Goal: Task Accomplishment & Management: Manage account settings

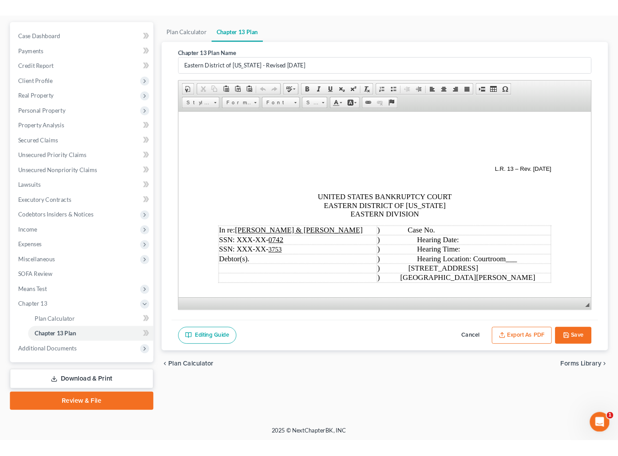
scroll to position [201, 0]
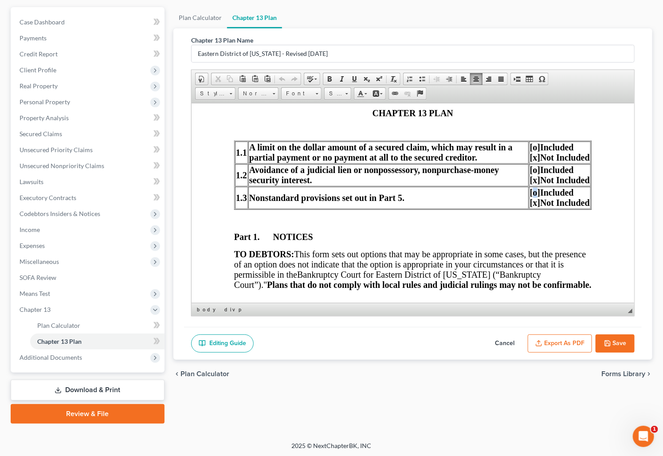
click at [530, 196] on span "[o]" at bounding box center [535, 192] width 10 height 10
click at [530, 170] on span "[o]" at bounding box center [535, 170] width 10 height 10
click at [530, 148] on span "[o]" at bounding box center [535, 147] width 10 height 10
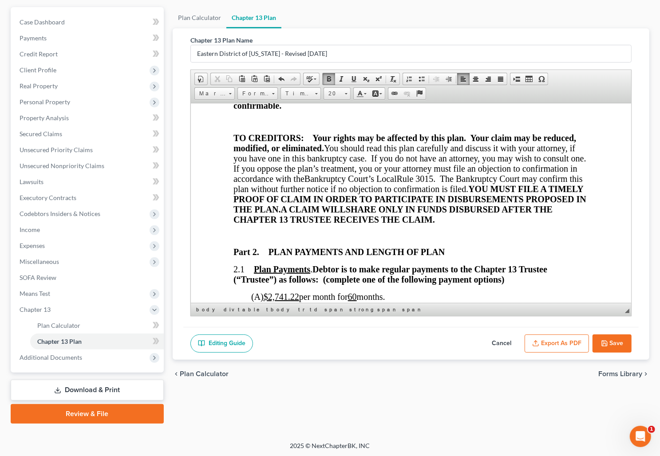
scroll to position [403, 0]
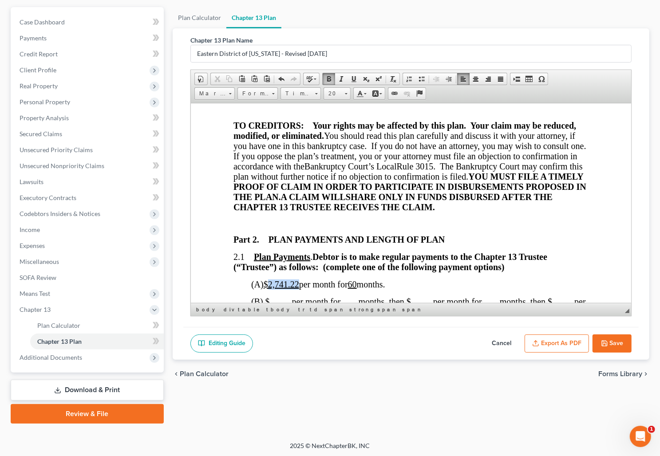
drag, startPoint x: 303, startPoint y: 281, endPoint x: 274, endPoint y: 279, distance: 29.0
click at [273, 280] on span "(A) $2,741.22 per month for 60 months." at bounding box center [318, 284] width 134 height 10
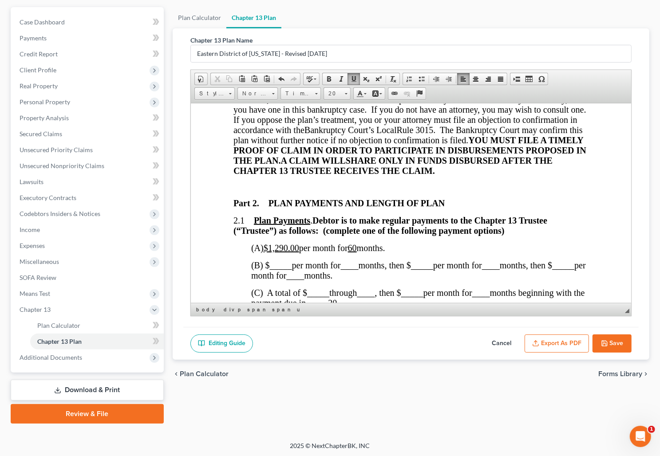
scroll to position [484, 0]
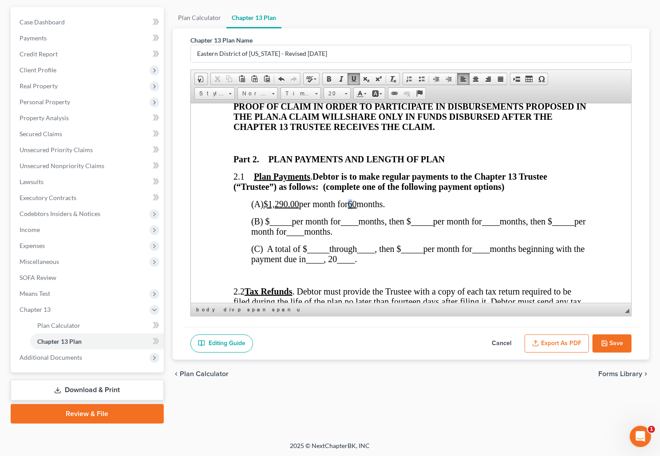
click at [356, 202] on u "60" at bounding box center [351, 204] width 9 height 10
drag, startPoint x: 362, startPoint y: 202, endPoint x: 357, endPoint y: 203, distance: 5.3
click at [356, 203] on u "60" at bounding box center [351, 204] width 9 height 10
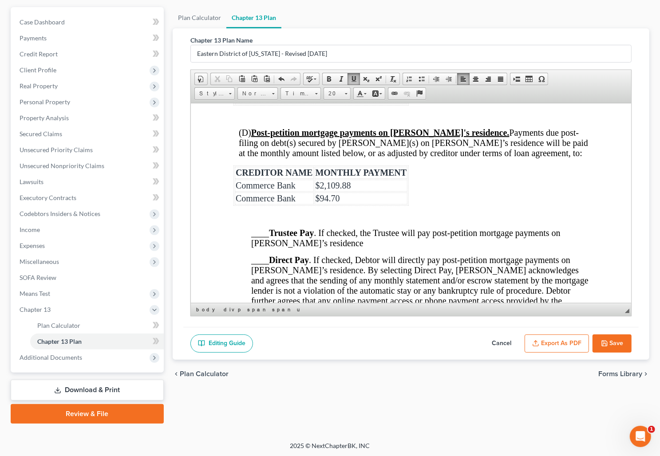
scroll to position [1331, 0]
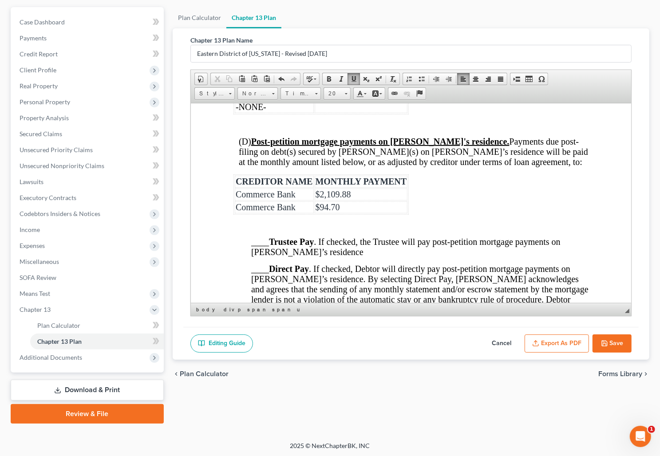
click at [391, 213] on td "$94.70" at bounding box center [360, 207] width 93 height 12
drag, startPoint x: 348, startPoint y: 209, endPoint x: 320, endPoint y: 209, distance: 28.0
click at [320, 200] on td "$2,109.88" at bounding box center [360, 194] width 93 height 12
drag, startPoint x: 338, startPoint y: 221, endPoint x: 318, endPoint y: 221, distance: 20.4
click at [320, 212] on span "$94.70" at bounding box center [327, 207] width 24 height 10
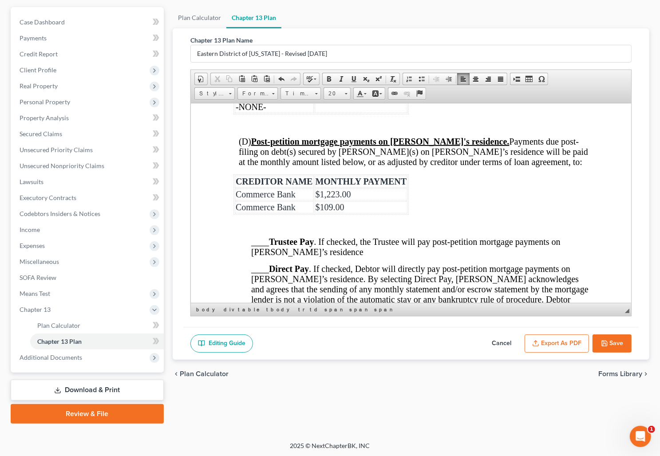
click at [609, 341] on button "Save" at bounding box center [611, 344] width 39 height 19
select select "4"
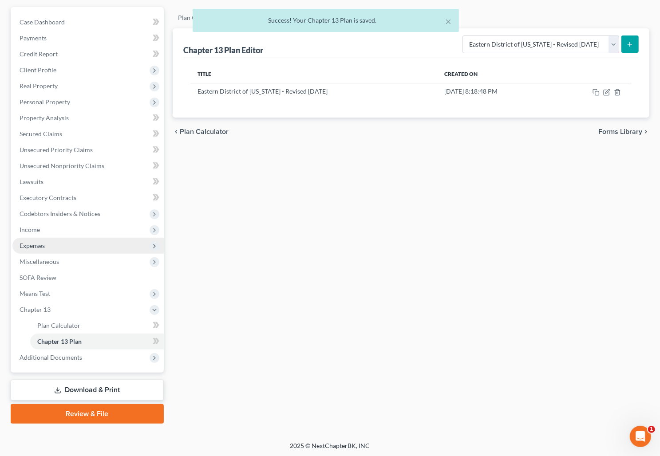
click at [82, 246] on span "Expenses" at bounding box center [87, 246] width 151 height 16
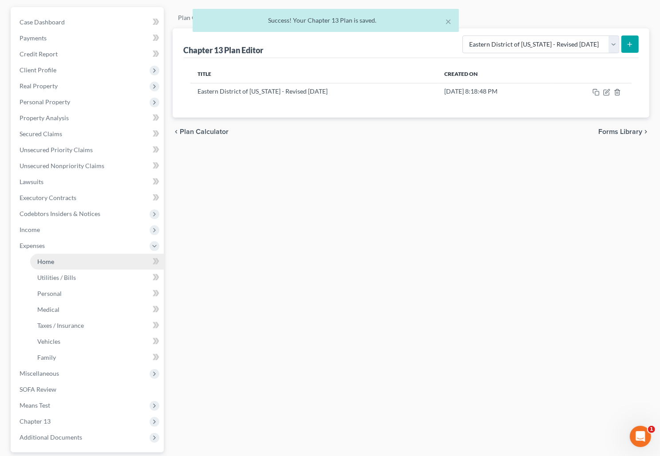
click at [78, 256] on link "Home" at bounding box center [97, 262] width 134 height 16
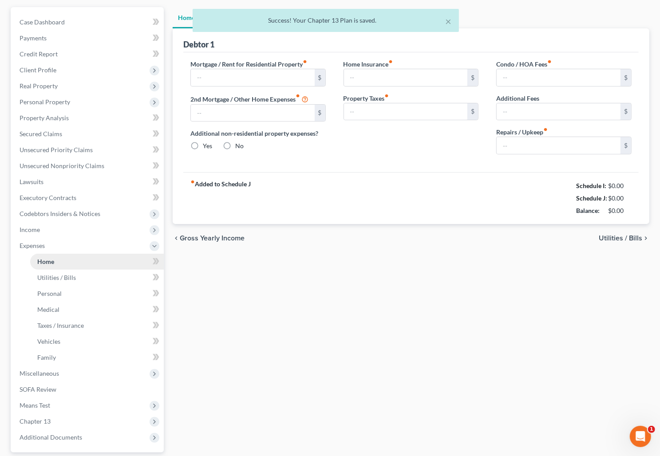
scroll to position [10, 0]
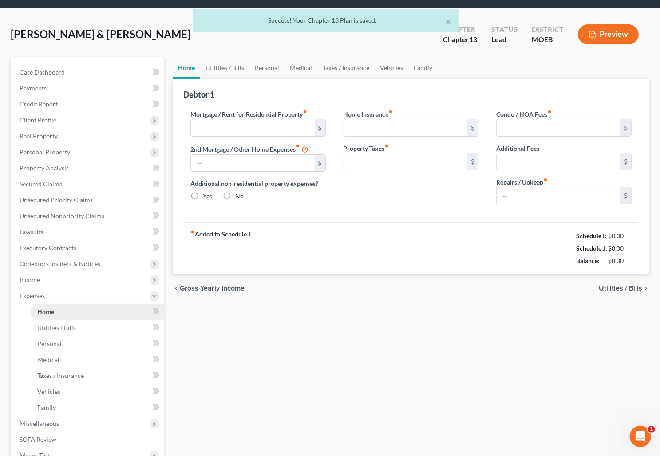
type input "0.00"
radio input "true"
type input "0.00"
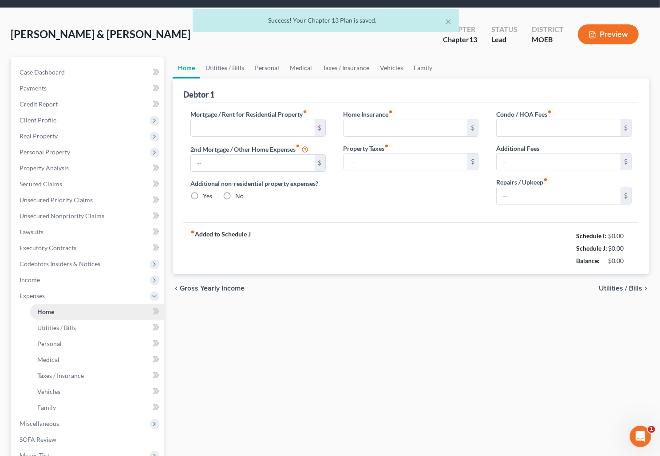
type input "0.00"
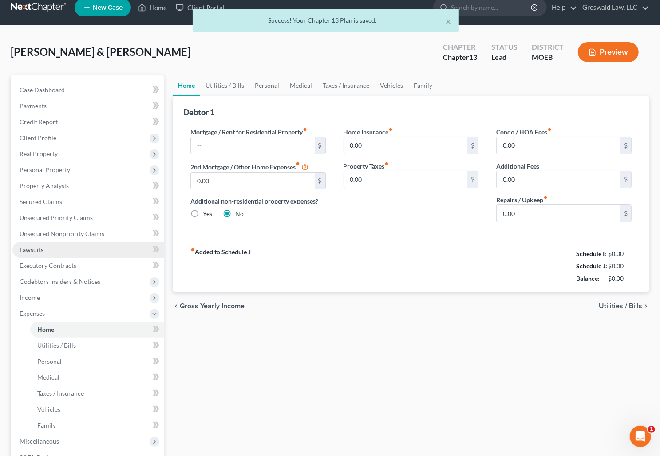
scroll to position [0, 0]
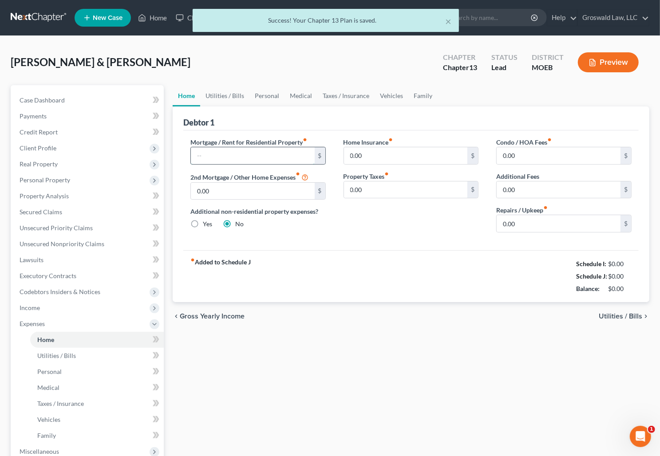
click at [257, 149] on input "text" at bounding box center [253, 155] width 124 height 17
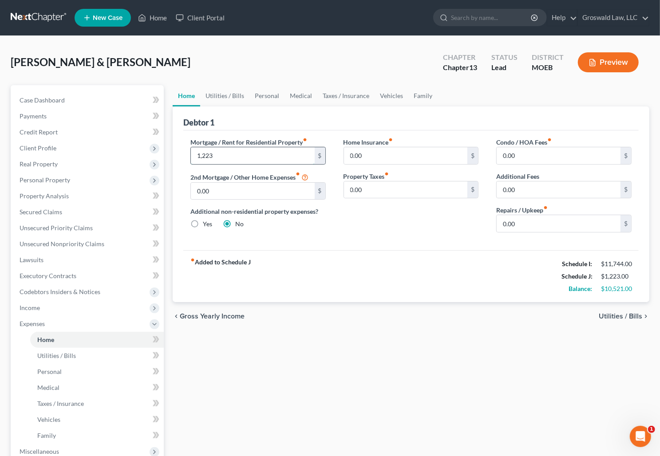
type input "1,223"
type input "109"
click at [296, 388] on div "Home Utilities / Bills Personal Medical Taxes / Insurance Vehicles Family Debto…" at bounding box center [410, 333] width 485 height 496
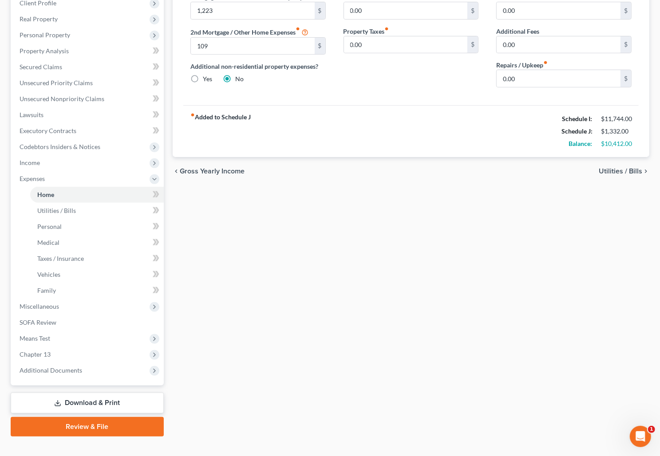
scroll to position [158, 0]
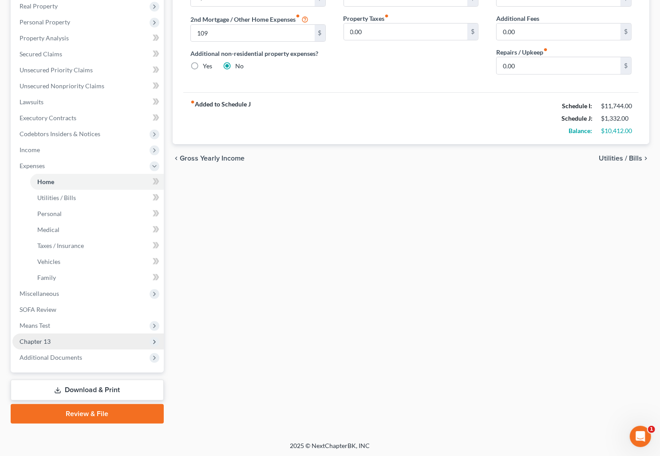
click at [60, 342] on span "Chapter 13" at bounding box center [87, 342] width 151 height 16
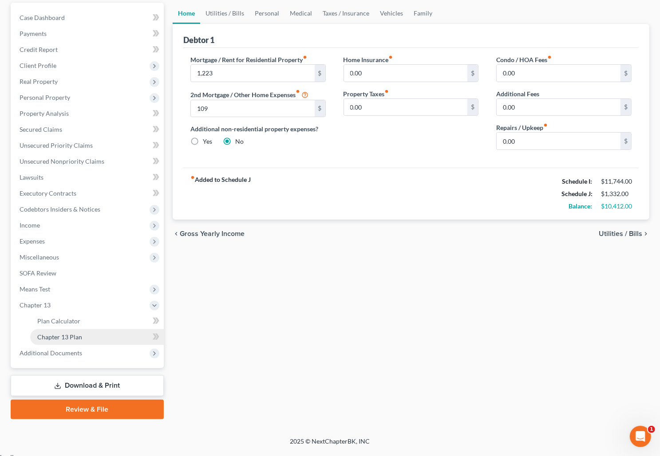
scroll to position [78, 0]
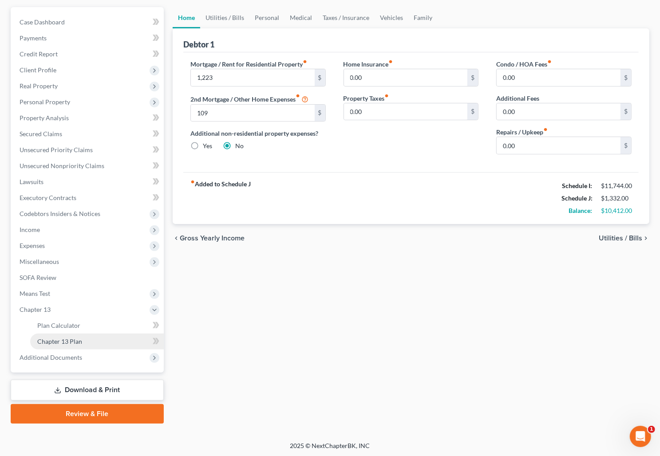
click at [79, 338] on span "Chapter 13 Plan" at bounding box center [59, 342] width 45 height 8
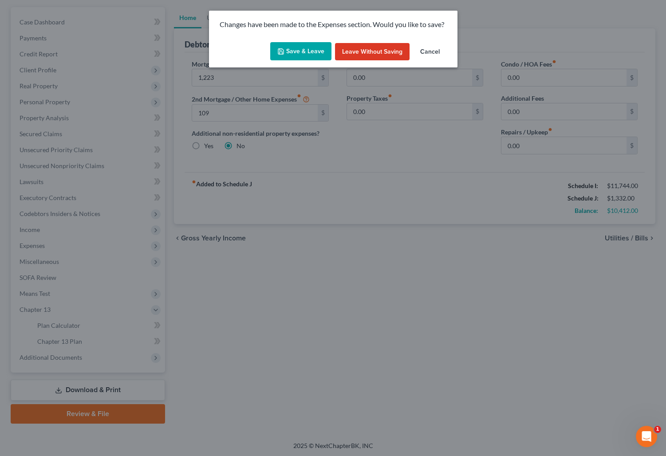
drag, startPoint x: 317, startPoint y: 51, endPoint x: 306, endPoint y: 55, distance: 11.8
click at [316, 51] on button "Save & Leave" at bounding box center [300, 51] width 61 height 19
type input "1,223.00"
type input "109.00"
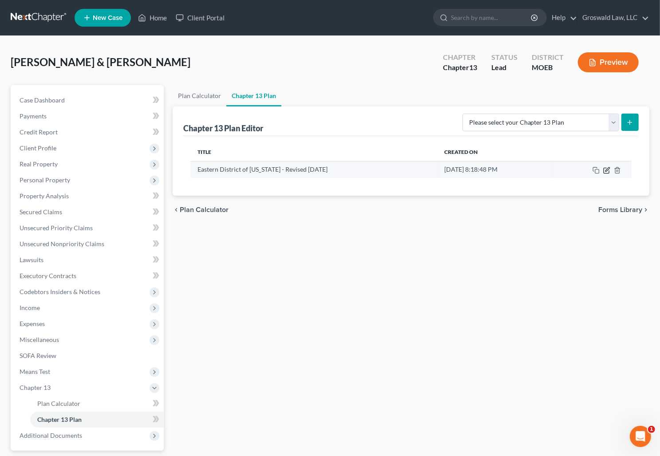
click at [607, 170] on icon "button" at bounding box center [607, 169] width 4 height 4
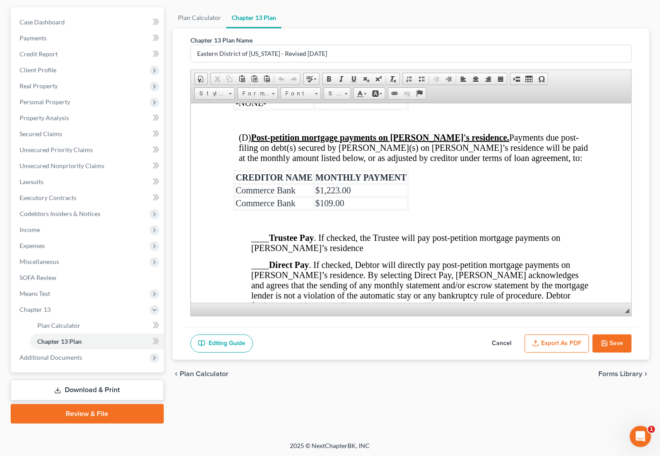
scroll to position [1411, 0]
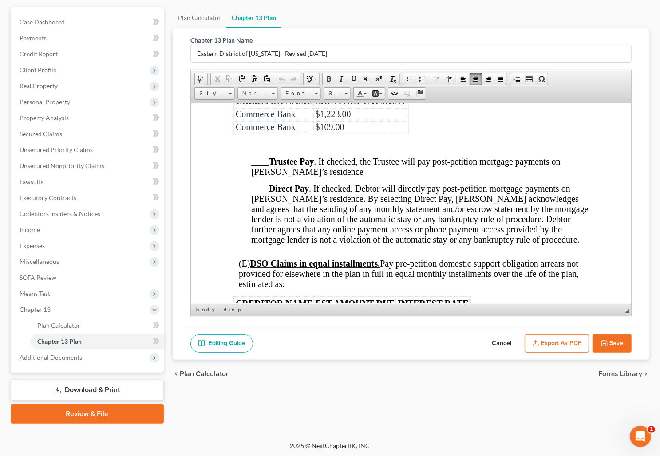
drag, startPoint x: 260, startPoint y: 208, endPoint x: 268, endPoint y: 203, distance: 9.7
click at [260, 207] on span "____ Direct Pay . If checked, Debtor will directly pay post-petition mortgage p…" at bounding box center [419, 213] width 337 height 61
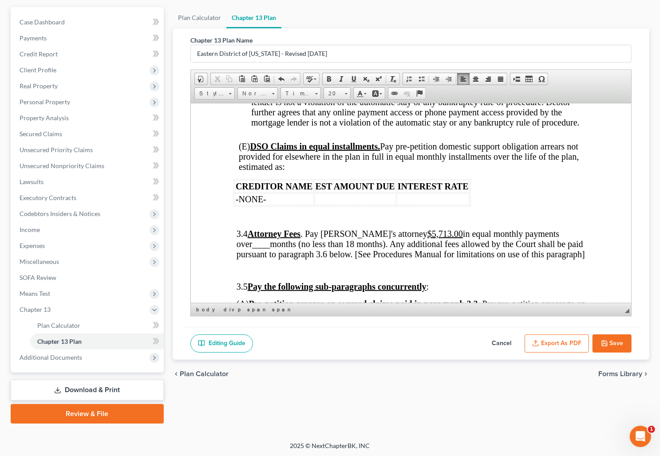
scroll to position [1573, 0]
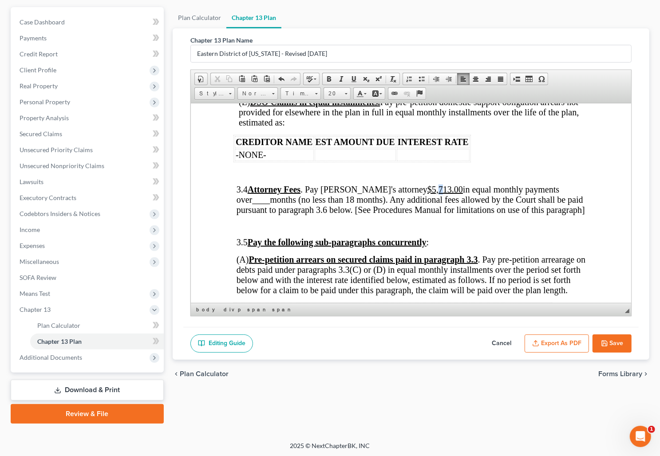
drag, startPoint x: 418, startPoint y: 209, endPoint x: 414, endPoint y: 210, distance: 4.5
click at [427, 194] on u "$5,713.00" at bounding box center [444, 189] width 35 height 10
drag, startPoint x: 272, startPoint y: 222, endPoint x: 255, endPoint y: 223, distance: 16.4
click at [255, 214] on span "3.4 Attorney Fees . Pay Debtor's attorney $2,713.00 in equal monthly payments o…" at bounding box center [410, 199] width 348 height 30
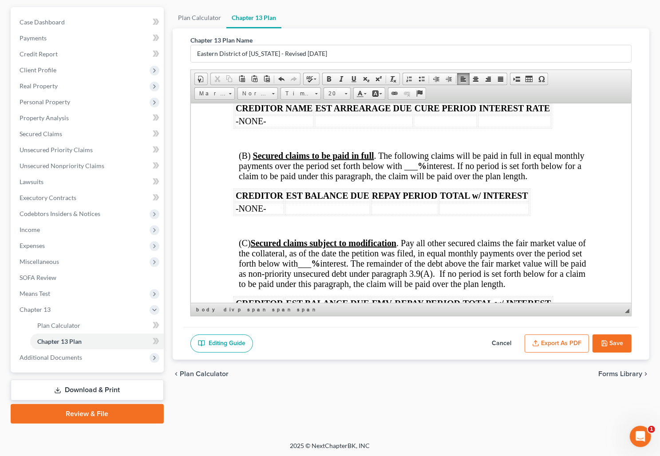
scroll to position [1775, 0]
click at [441, 180] on span "(B) Secured claims to be paid in full . The following claims will be paid in fu…" at bounding box center [411, 165] width 346 height 30
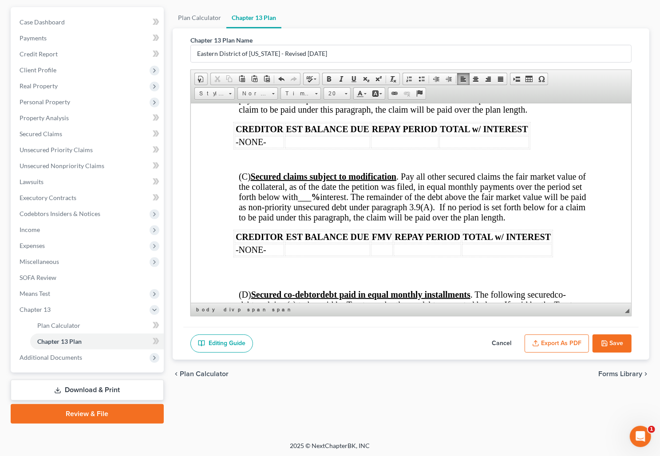
scroll to position [1855, 0]
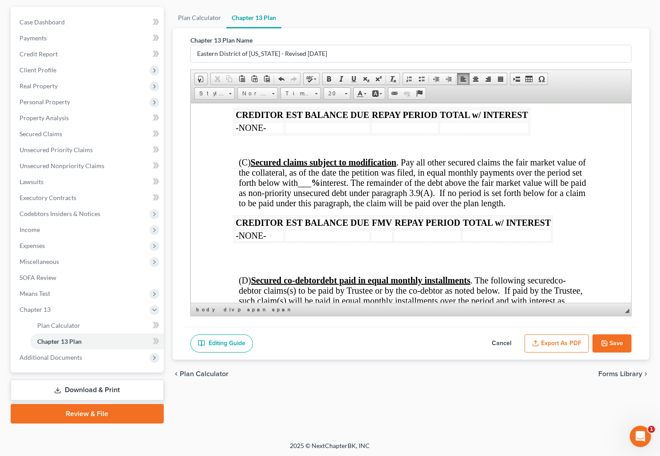
click at [311, 187] on span "___" at bounding box center [303, 182] width 13 height 10
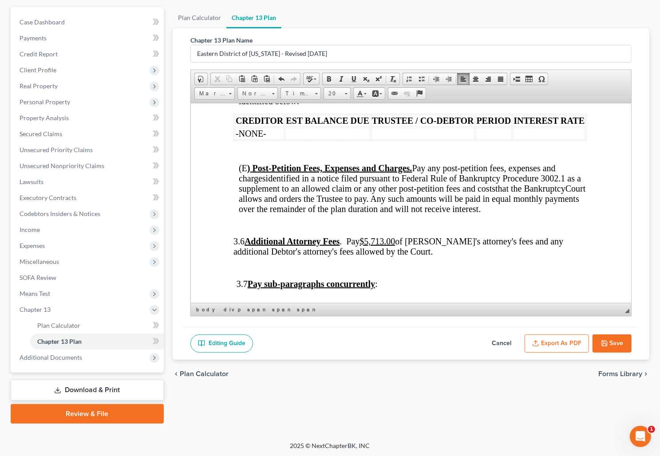
scroll to position [2138, 0]
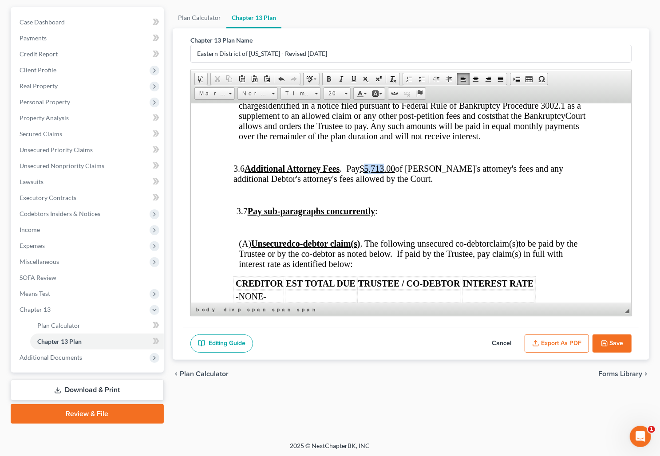
drag, startPoint x: 404, startPoint y: 232, endPoint x: 385, endPoint y: 232, distance: 18.6
click at [385, 173] on u "$5,713.00" at bounding box center [376, 168] width 35 height 10
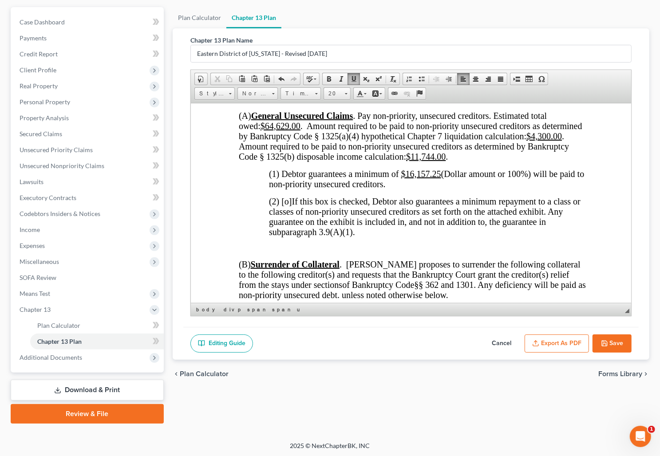
scroll to position [2581, 0]
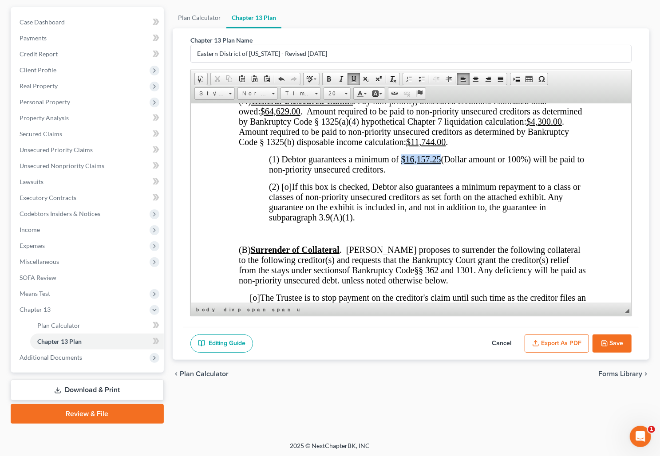
drag, startPoint x: 438, startPoint y: 233, endPoint x: 402, endPoint y: 235, distance: 36.4
click at [402, 164] on u "$16,157.25" at bounding box center [421, 159] width 40 height 10
click at [607, 340] on icon "button" at bounding box center [604, 343] width 7 height 7
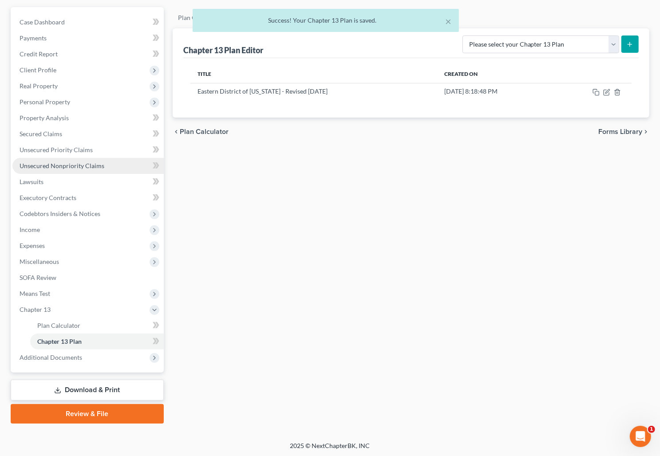
click at [71, 166] on span "Unsecured Nonpriority Claims" at bounding box center [62, 166] width 85 height 8
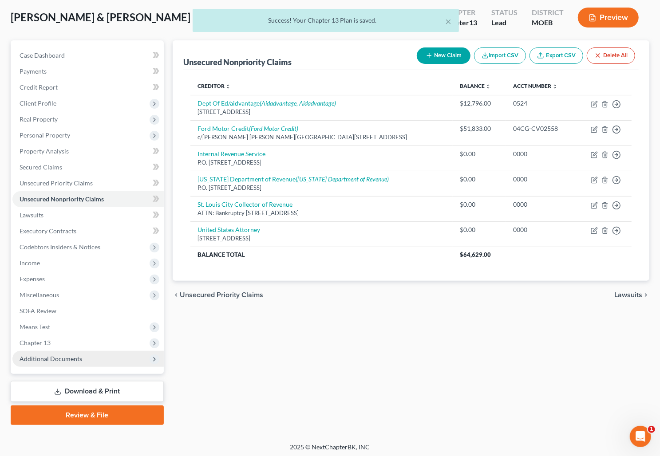
scroll to position [46, 0]
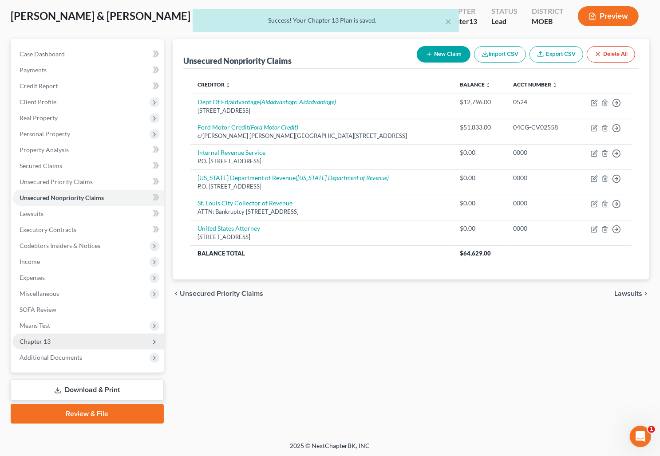
click at [47, 344] on span "Chapter 13" at bounding box center [35, 342] width 31 height 8
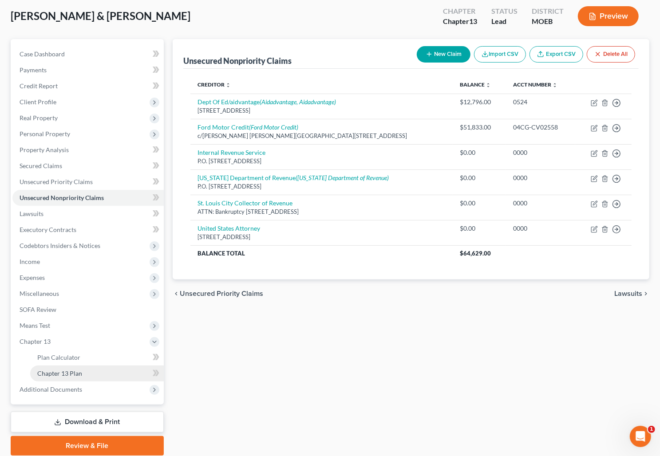
click at [67, 372] on span "Chapter 13 Plan" at bounding box center [59, 374] width 45 height 8
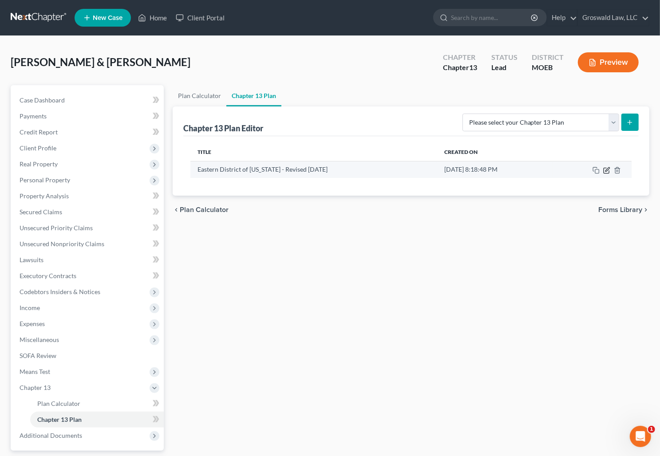
click at [604, 172] on icon "button" at bounding box center [606, 170] width 7 height 7
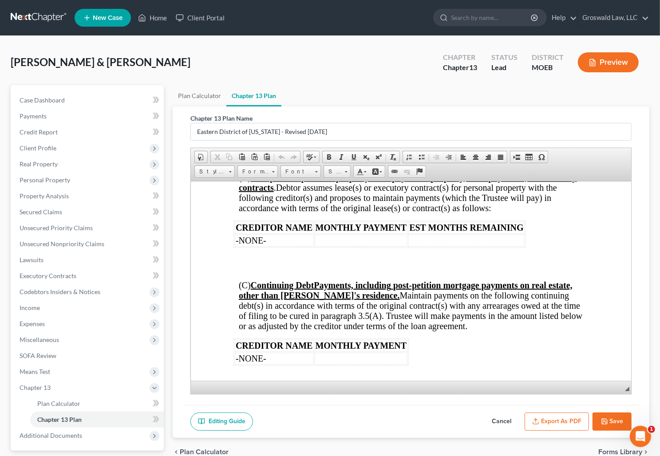
scroll to position [1210, 0]
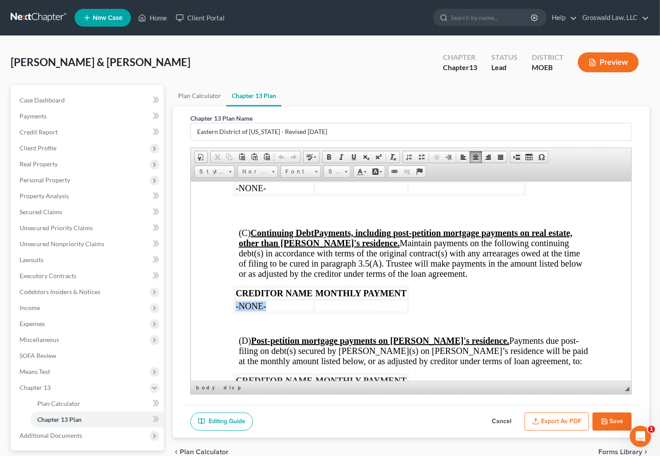
drag, startPoint x: 275, startPoint y: 319, endPoint x: 236, endPoint y: 319, distance: 38.6
click at [234, 312] on td "-NONE-" at bounding box center [273, 306] width 79 height 12
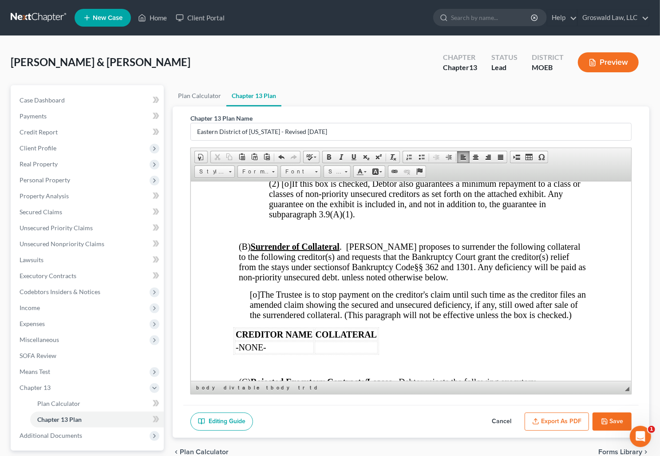
scroll to position [2662, 0]
click at [285, 189] on span "(2) [o]" at bounding box center [279, 184] width 23 height 10
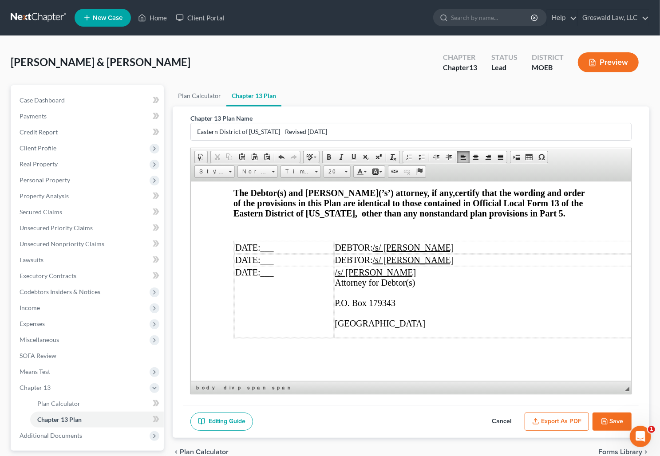
scroll to position [3469, 0]
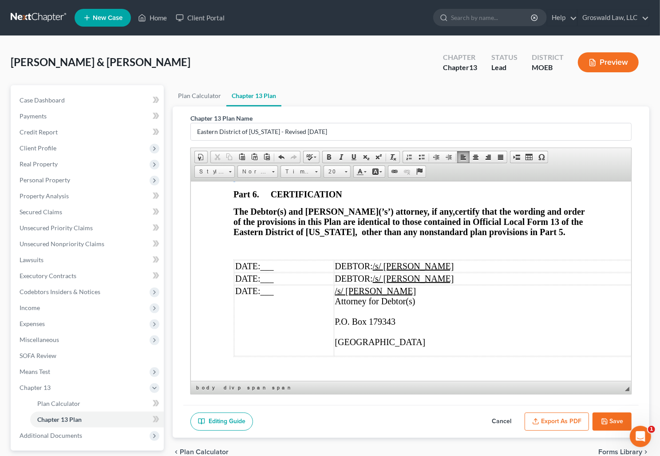
drag, startPoint x: 346, startPoint y: 284, endPoint x: 218, endPoint y: 273, distance: 127.9
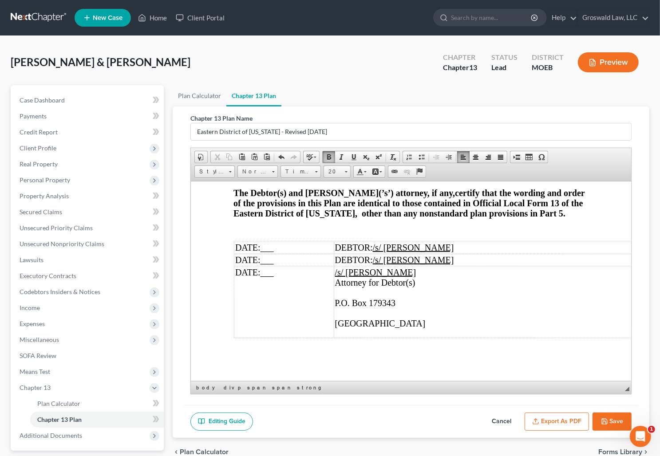
scroll to position [3608, 0]
click at [364, 283] on td "/s/ [PERSON_NAME] Attorney for Debtor(s) P.O. Box 179343 ​ [GEOGRAPHIC_DATA]" at bounding box center [483, 301] width 298 height 71
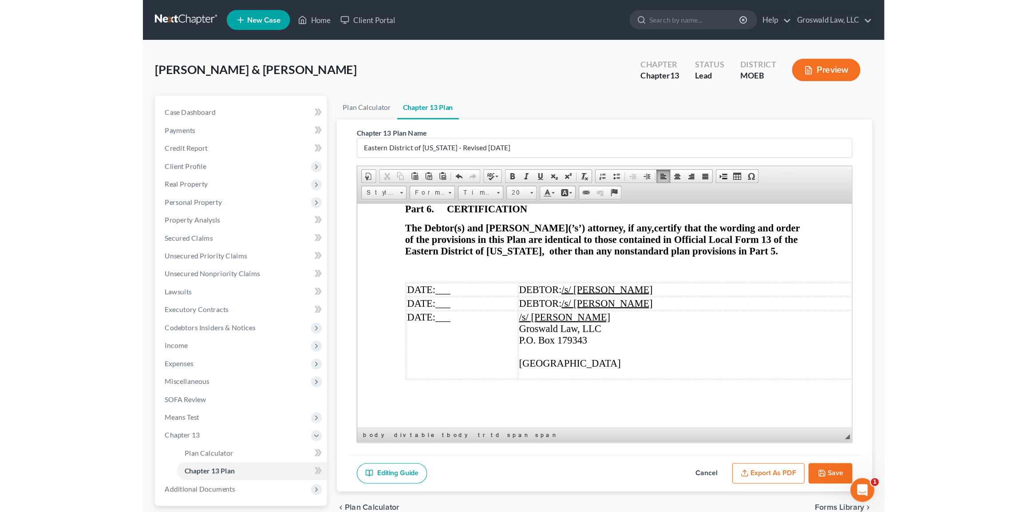
scroll to position [3587, 0]
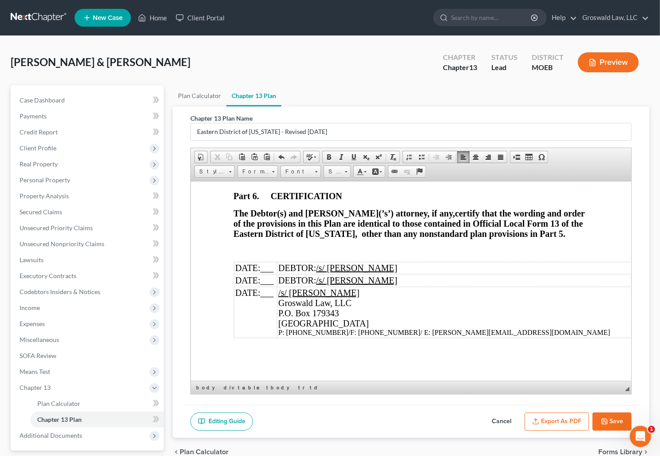
click at [396, 287] on td "/s/ [PERSON_NAME] Groswald Law, LLC P.O. [GEOGRAPHIC_DATA] P: [PHONE_NUMBER]/F:…" at bounding box center [454, 312] width 354 height 51
click at [353, 156] on span at bounding box center [353, 157] width 7 height 7
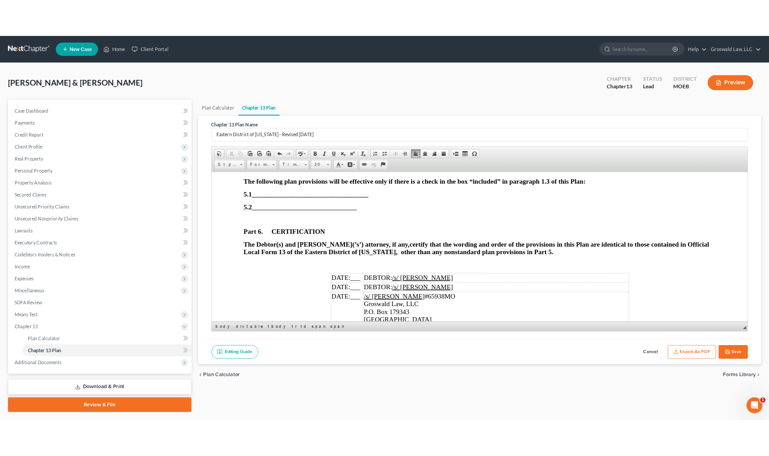
scroll to position [2710, 0]
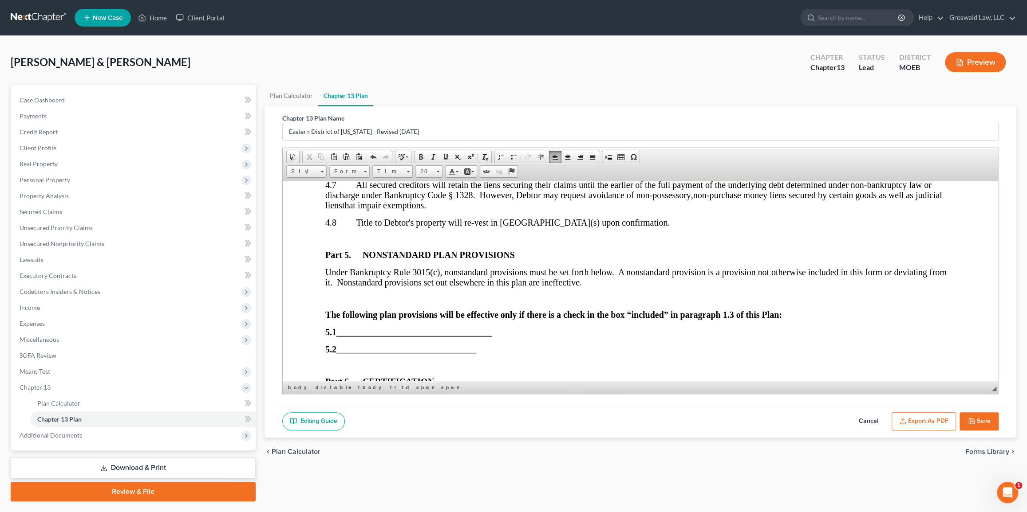
click at [663, 418] on button "Save" at bounding box center [978, 422] width 39 height 19
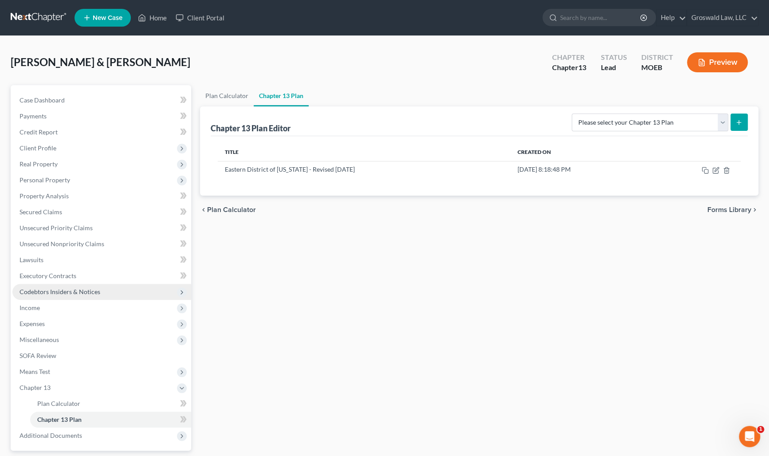
scroll to position [40, 0]
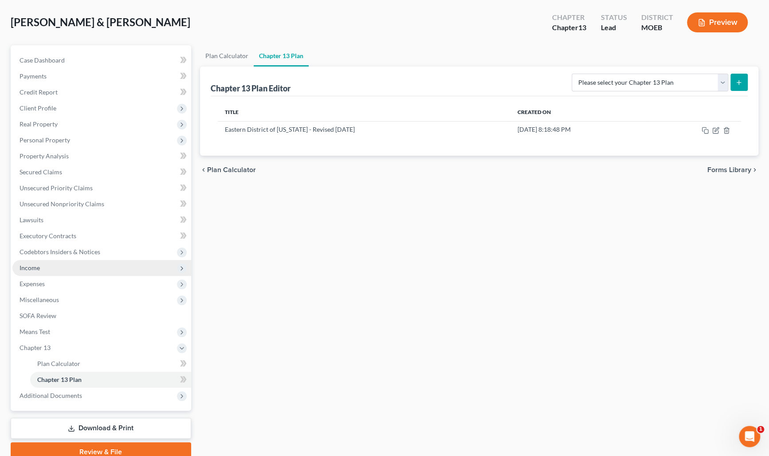
click at [31, 267] on span "Income" at bounding box center [30, 268] width 20 height 8
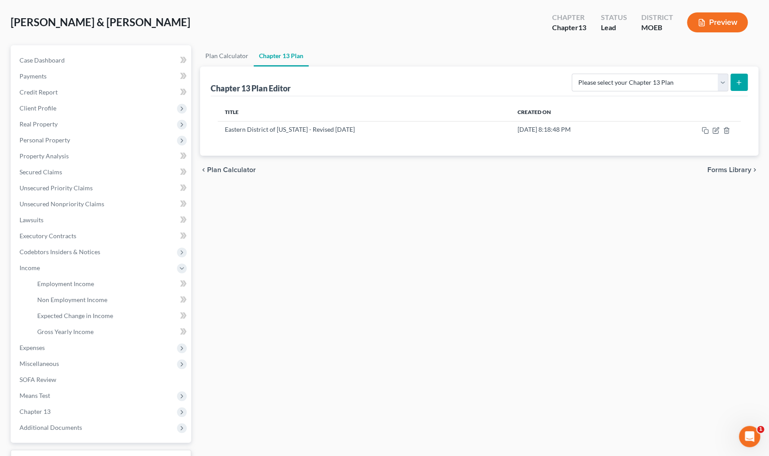
click at [525, 264] on div "Plan Calculator Chapter 13 Plan Chapter 13 Plan Editor Please select your Chapt…" at bounding box center [480, 269] width 568 height 449
click at [92, 278] on link "Employment Income" at bounding box center [110, 284] width 161 height 16
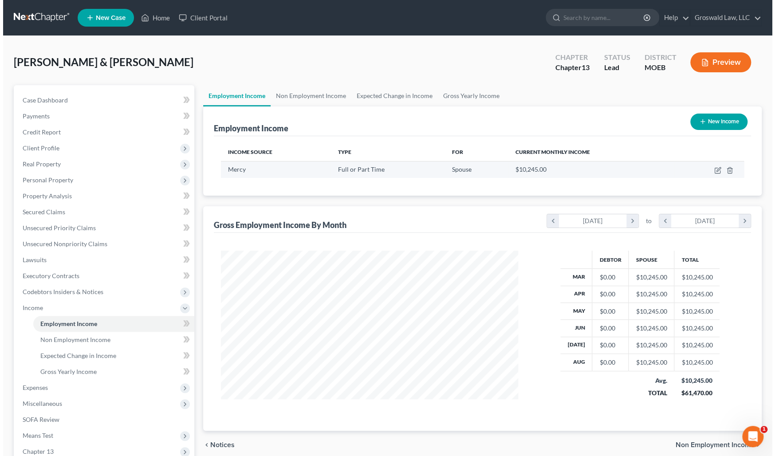
scroll to position [159, 315]
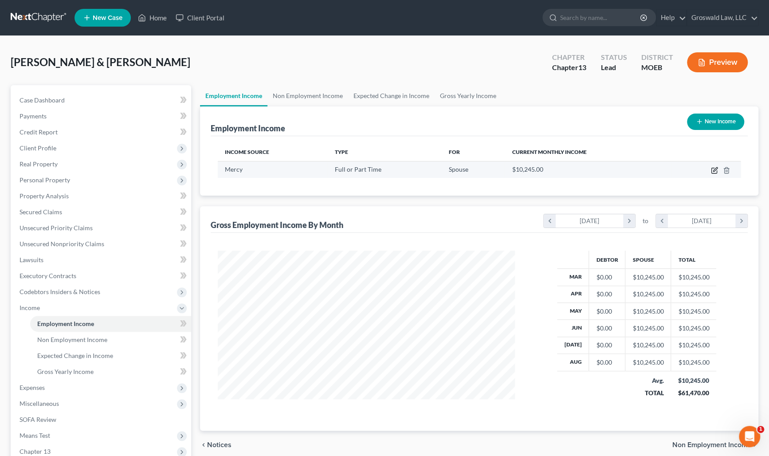
click at [663, 169] on icon "button" at bounding box center [714, 170] width 7 height 7
select select "0"
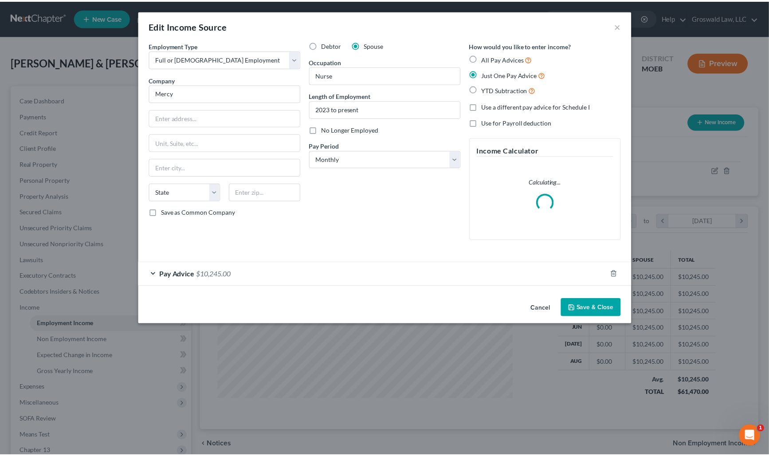
scroll to position [159, 318]
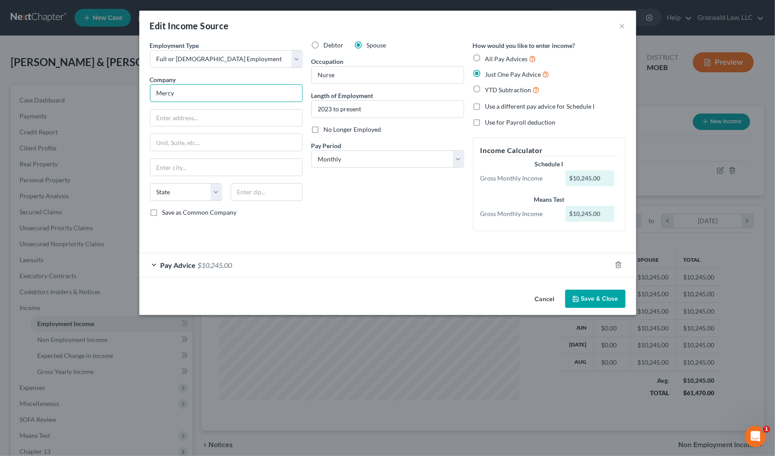
drag, startPoint x: 283, startPoint y: 89, endPoint x: 227, endPoint y: 93, distance: 56.0
click at [227, 93] on input "Mercy" at bounding box center [226, 93] width 153 height 18
type input "Mercy MHM Support Services"
click at [487, 241] on div "Employment Type * Select Full or [DEMOGRAPHIC_DATA] Employment Self Employment …" at bounding box center [388, 143] width 485 height 205
click at [234, 119] on input "1" at bounding box center [226, 118] width 152 height 17
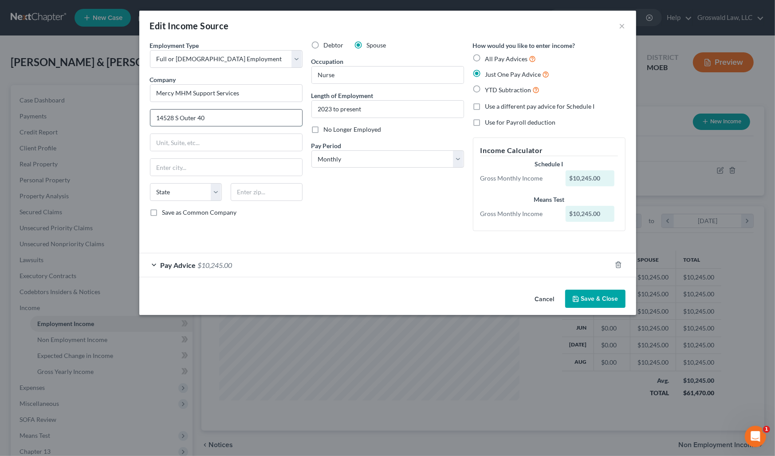
type input "14528 S Outer 40"
type input "Suite 100"
type input "63017"
type input "Chesterfield"
select select "26"
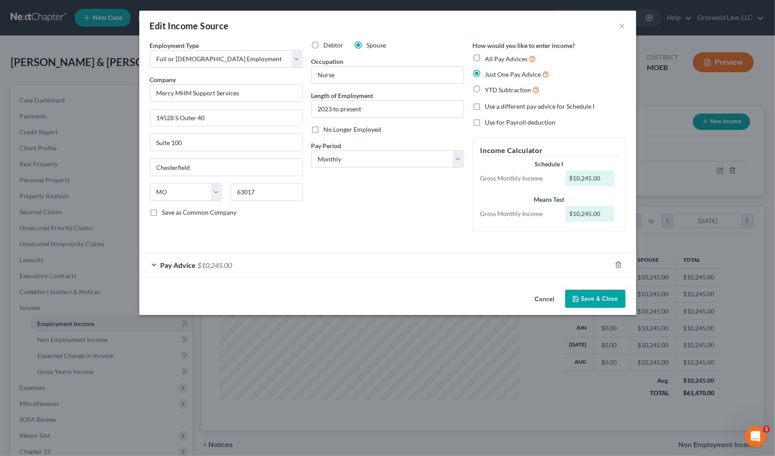
click at [244, 256] on div "Pay Advice $10,245.00" at bounding box center [375, 265] width 472 height 24
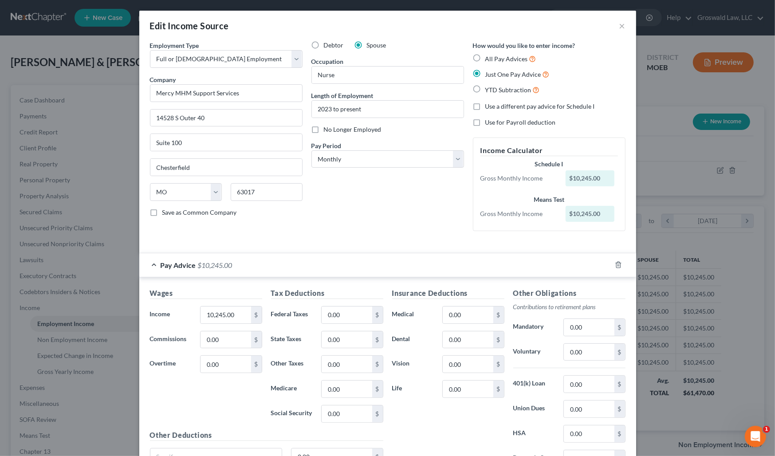
click at [603, 79] on div "Just One Pay Advice" at bounding box center [549, 74] width 153 height 10
click at [619, 27] on button "×" at bounding box center [622, 25] width 6 height 11
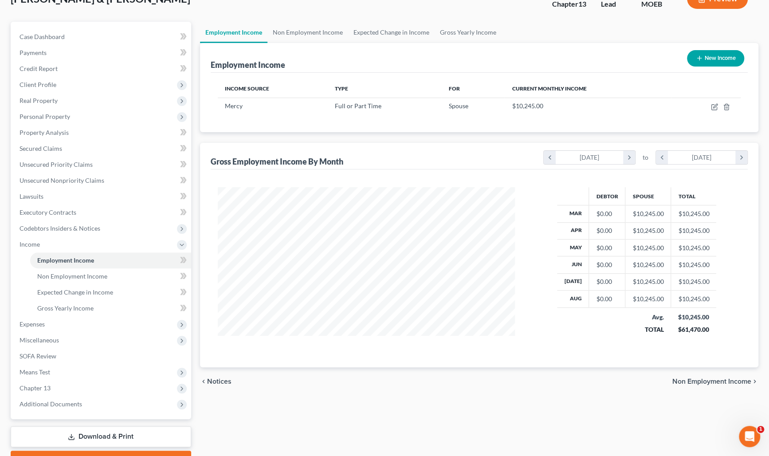
scroll to position [0, 0]
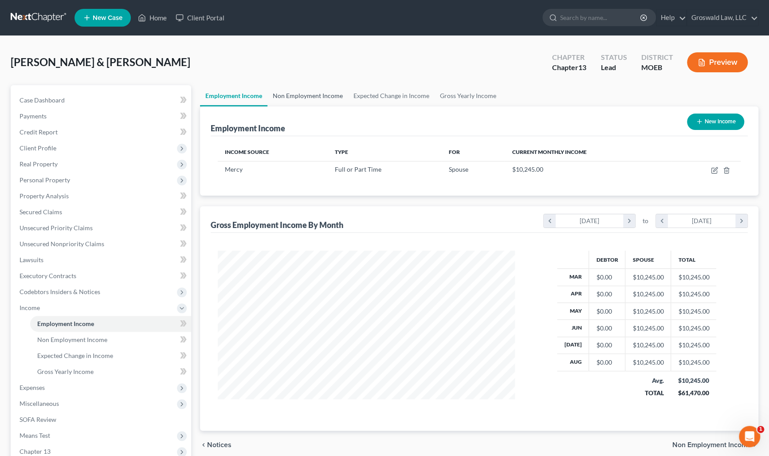
click at [287, 94] on link "Non Employment Income" at bounding box center [308, 95] width 81 height 21
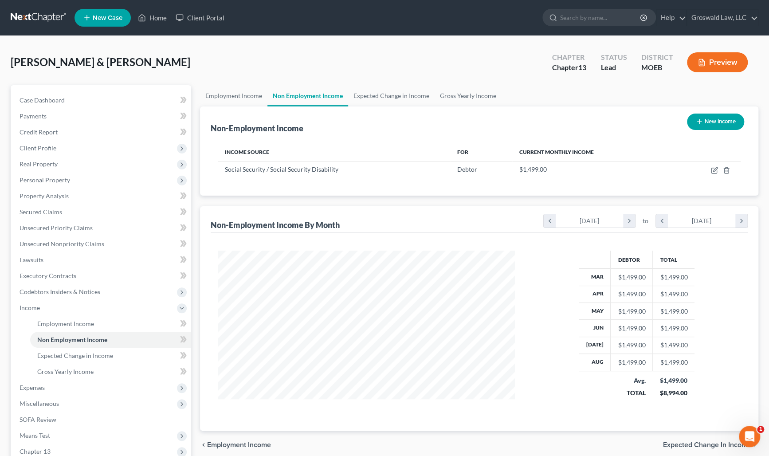
scroll to position [159, 315]
click at [80, 99] on link "Case Dashboard" at bounding box center [101, 100] width 179 height 16
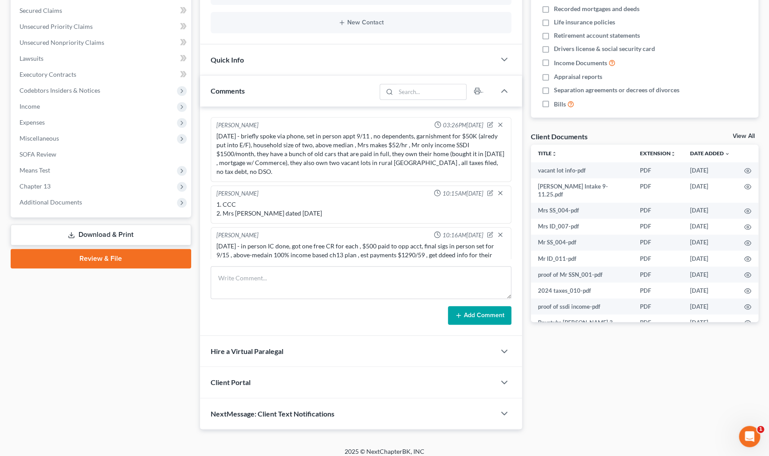
scroll to position [6, 0]
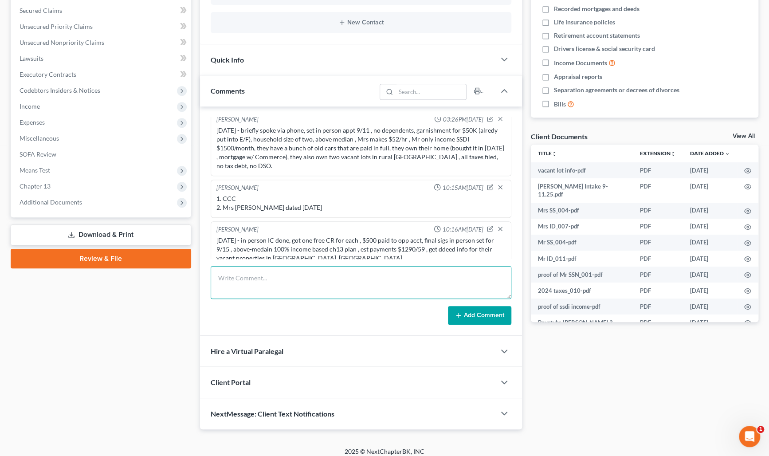
click at [307, 276] on textarea at bounding box center [361, 282] width 301 height 33
type textarea "[DATE] - schedules prepped, plan prepped, need to touch up I/J means test"
click at [488, 321] on button "Add Comment" at bounding box center [479, 315] width 63 height 19
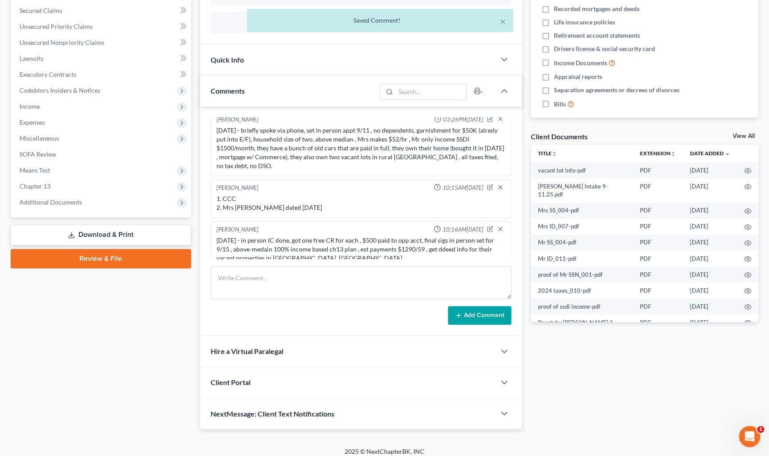
scroll to position [39, 0]
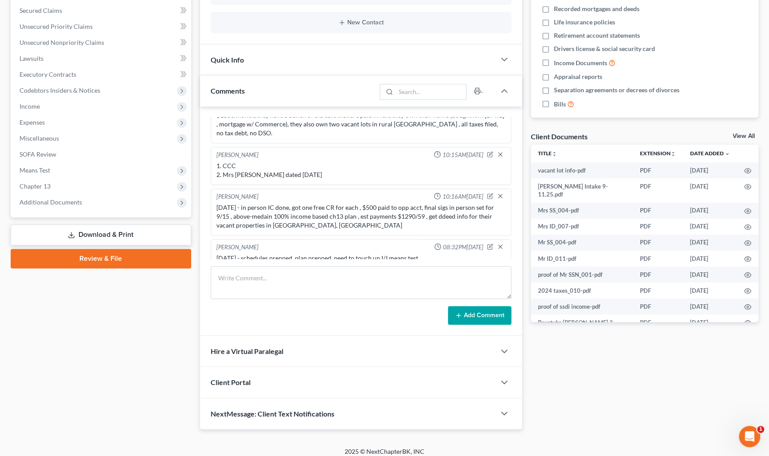
drag, startPoint x: 669, startPoint y: 384, endPoint x: 599, endPoint y: 273, distance: 131.0
click at [663, 382] on div "Docs Tasks Events Fees Timer 0% Completed Nothing here yet! Credit Counseling C…" at bounding box center [645, 157] width 236 height 546
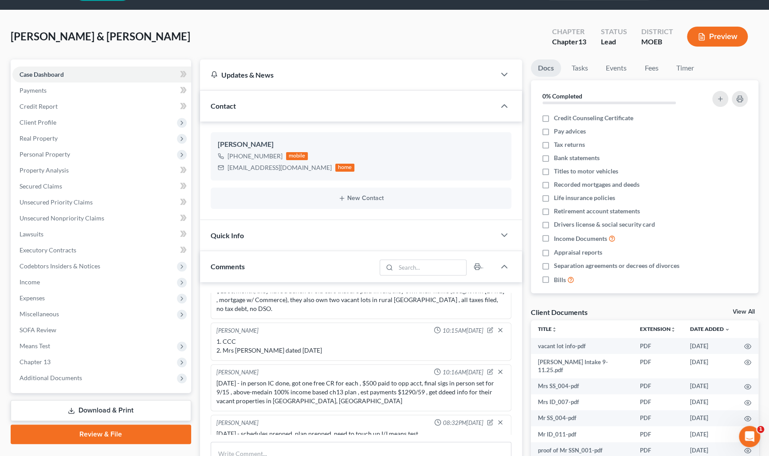
scroll to position [0, 0]
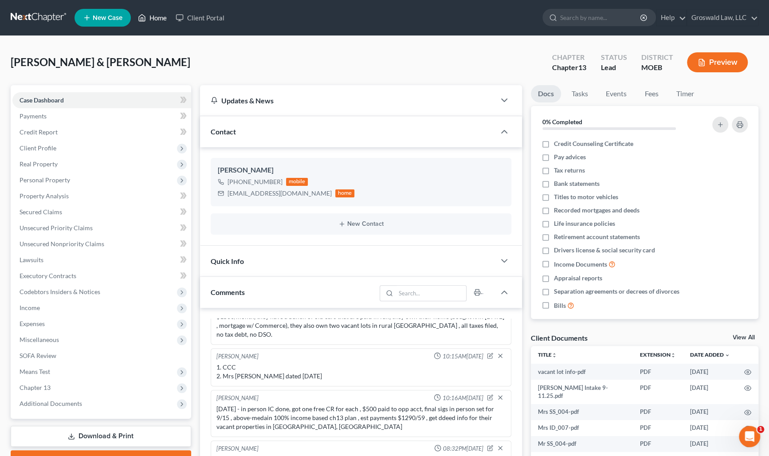
click at [156, 17] on link "Home" at bounding box center [153, 18] width 38 height 16
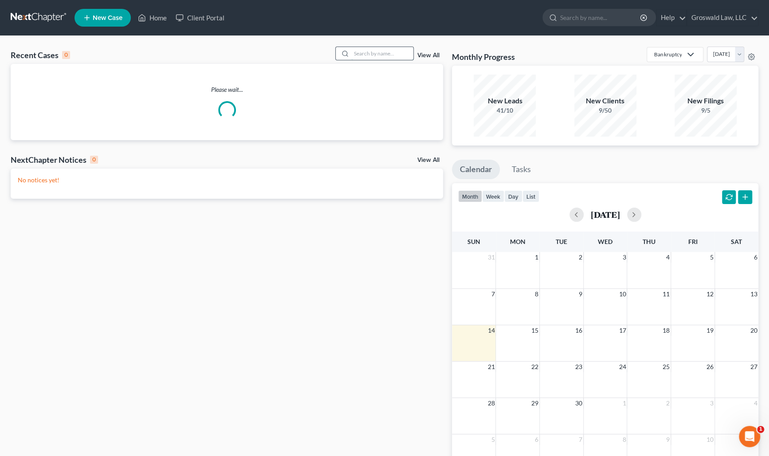
click at [364, 51] on input "search" at bounding box center [382, 53] width 62 height 13
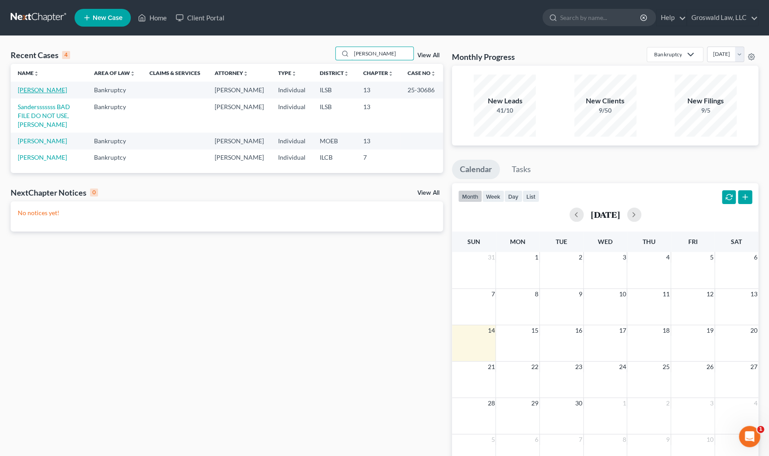
type input "[PERSON_NAME]"
click at [32, 88] on link "[PERSON_NAME]" at bounding box center [42, 90] width 49 height 8
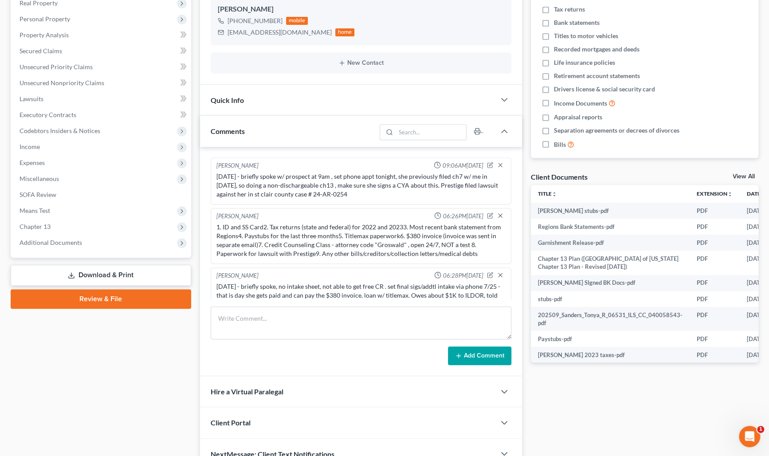
scroll to position [747, 0]
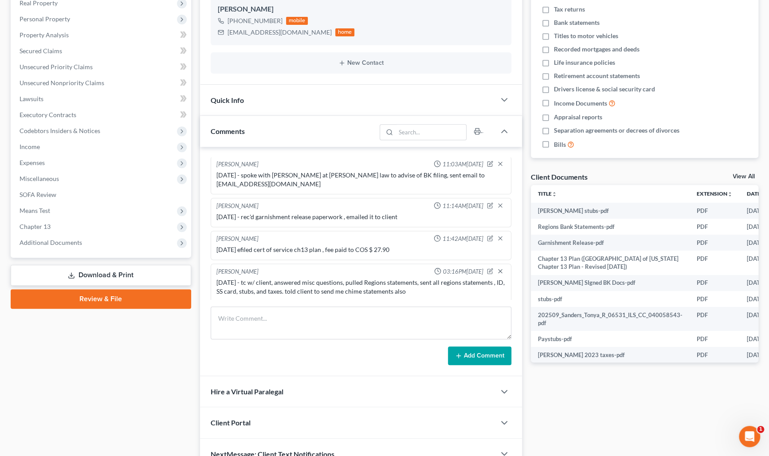
drag, startPoint x: 582, startPoint y: 397, endPoint x: 519, endPoint y: 365, distance: 70.2
click at [582, 397] on div "Docs Tasks Events Fees Timer 7% Completed Nothing here yet! Credit Counseling C…" at bounding box center [645, 197] width 236 height 546
click at [106, 244] on span "Additional Documents" at bounding box center [101, 243] width 179 height 16
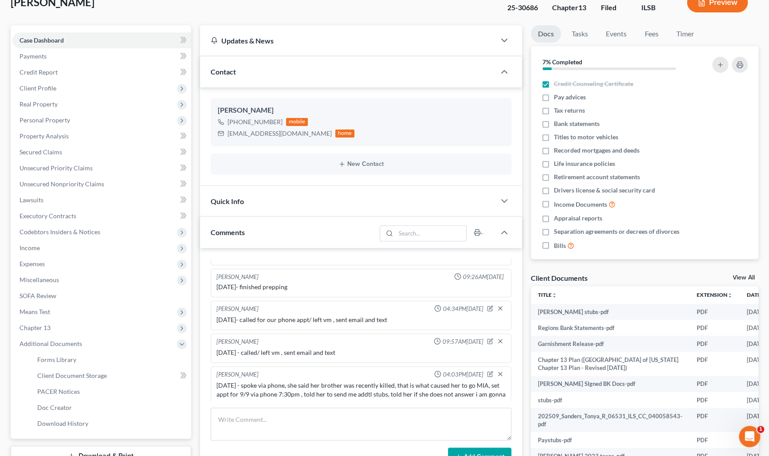
scroll to position [0, 0]
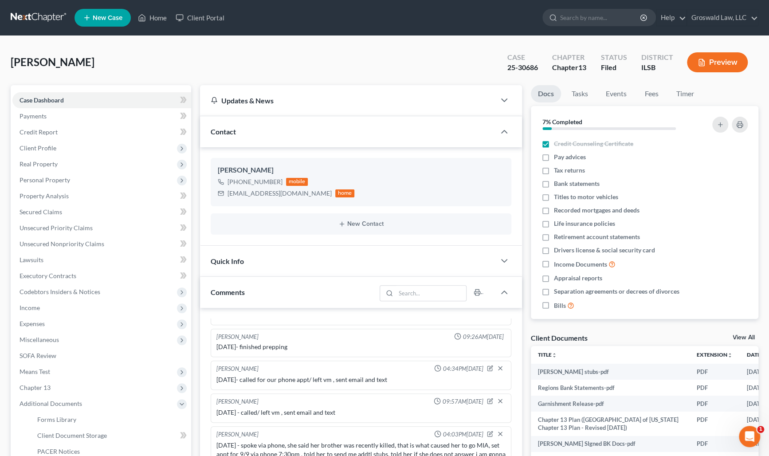
click at [528, 67] on div "25-30686" at bounding box center [523, 68] width 31 height 10
copy div "30686"
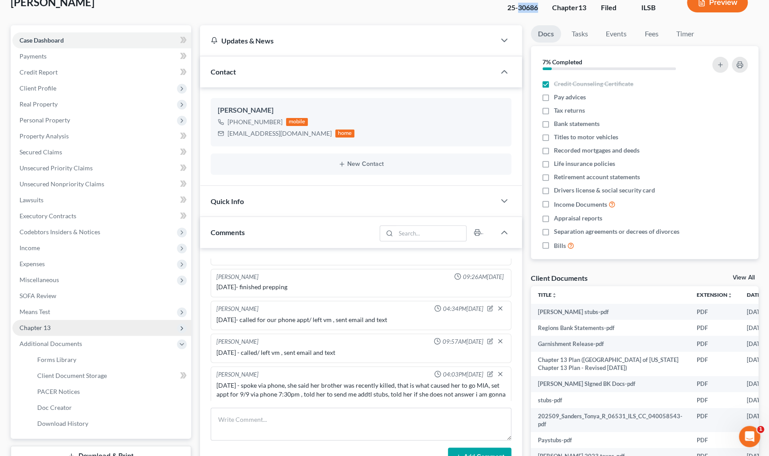
scroll to position [161, 0]
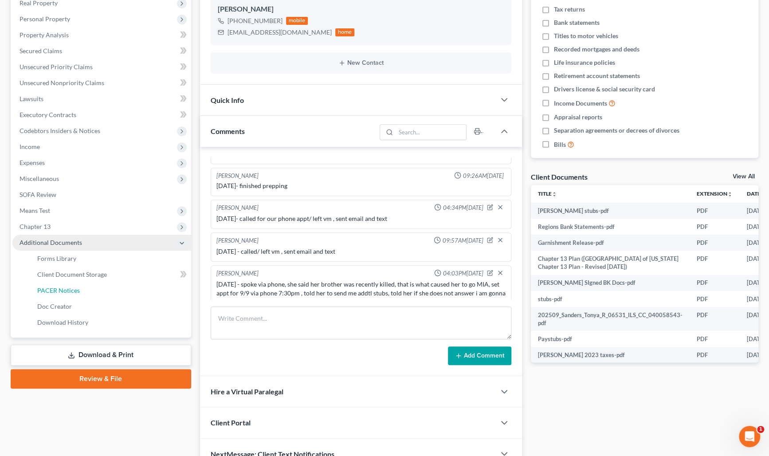
click at [110, 283] on link "PACER Notices" at bounding box center [110, 291] width 161 height 16
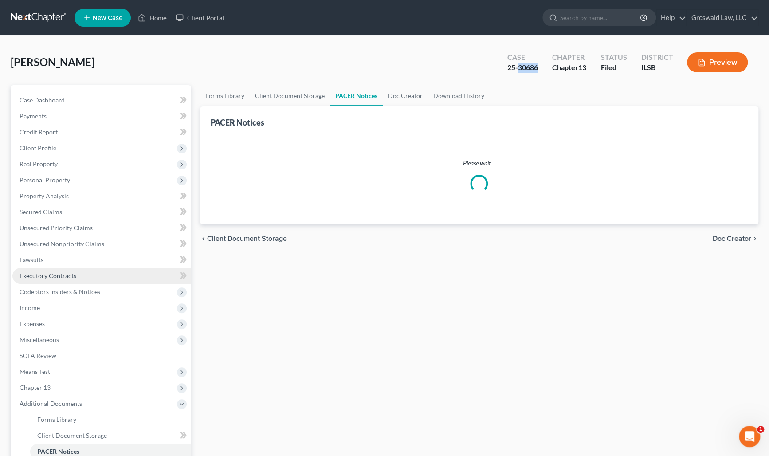
click at [113, 276] on link "Executory Contracts" at bounding box center [101, 276] width 179 height 16
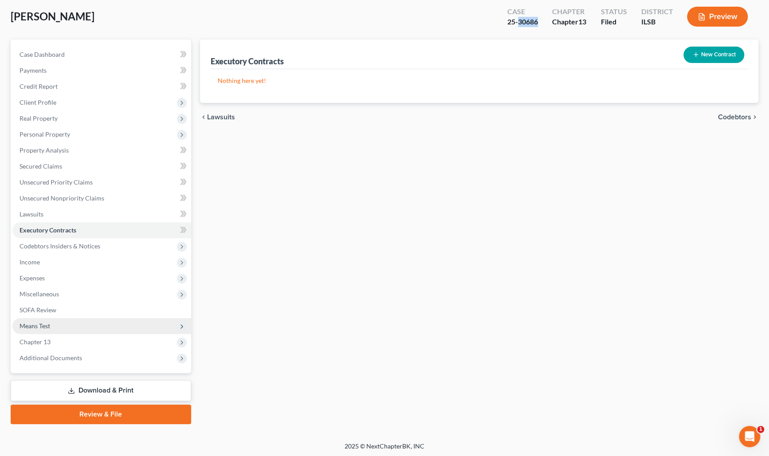
scroll to position [46, 0]
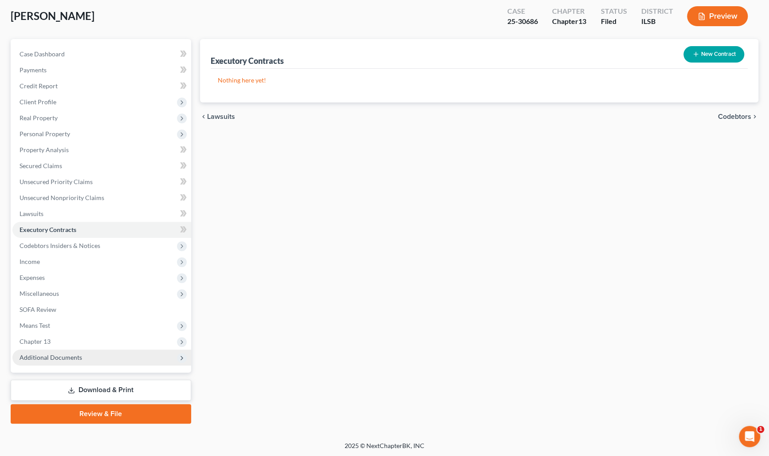
click at [78, 360] on span "Additional Documents" at bounding box center [101, 358] width 179 height 16
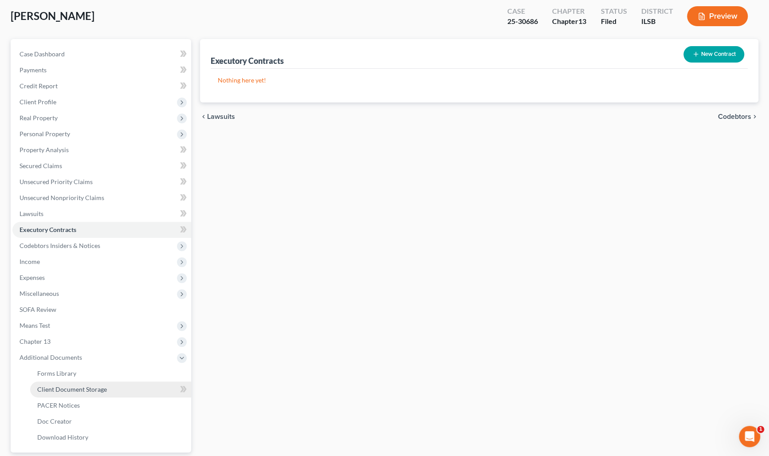
drag, startPoint x: 81, startPoint y: 386, endPoint x: 80, endPoint y: 380, distance: 6.4
click at [81, 386] on span "Client Document Storage" at bounding box center [72, 390] width 70 height 8
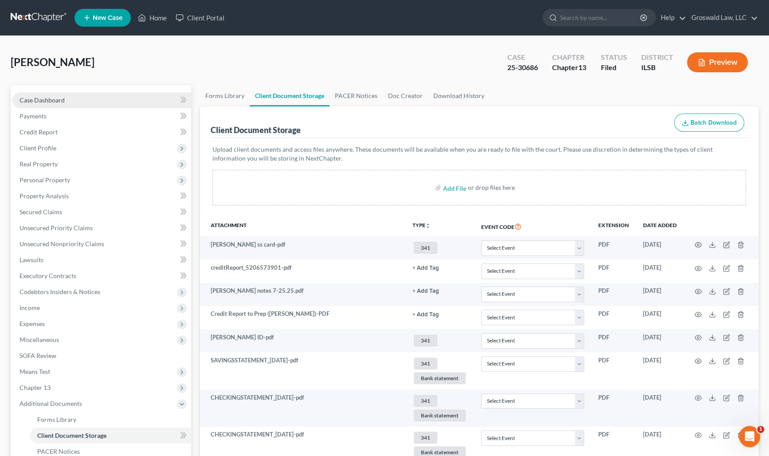
click at [86, 97] on link "Case Dashboard" at bounding box center [101, 100] width 179 height 16
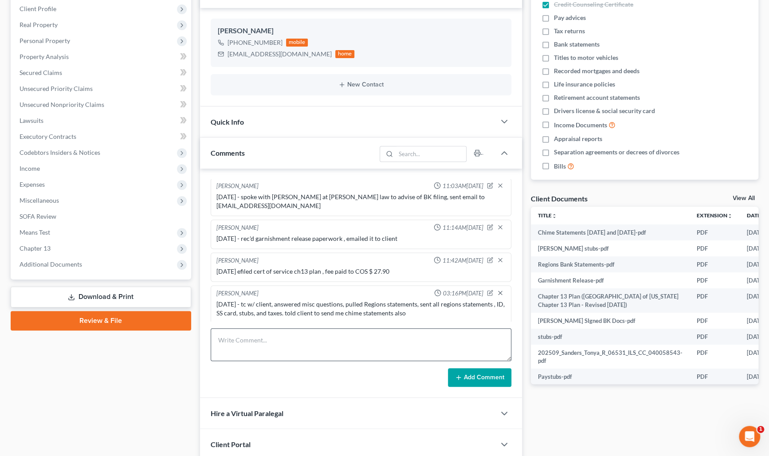
scroll to position [207, 0]
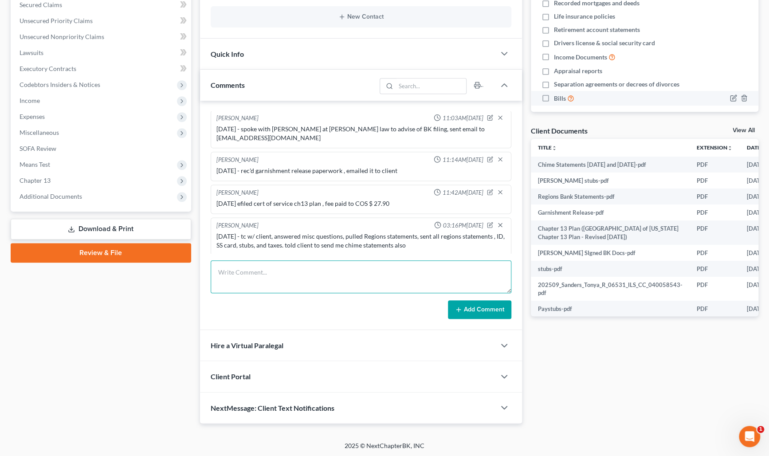
drag, startPoint x: 323, startPoint y: 269, endPoint x: 612, endPoint y: 90, distance: 339.9
click at [324, 269] on textarea at bounding box center [361, 276] width 301 height 33
type textarea "[DATE] - sent chime statements for july and august"
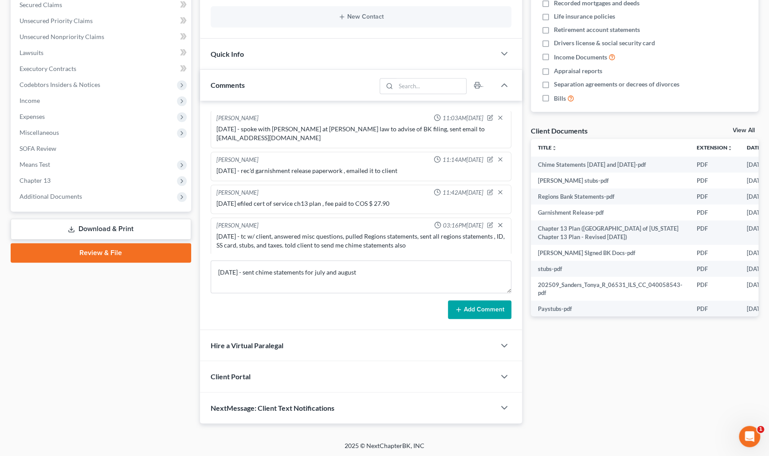
click at [495, 306] on button "Add Comment" at bounding box center [479, 309] width 63 height 19
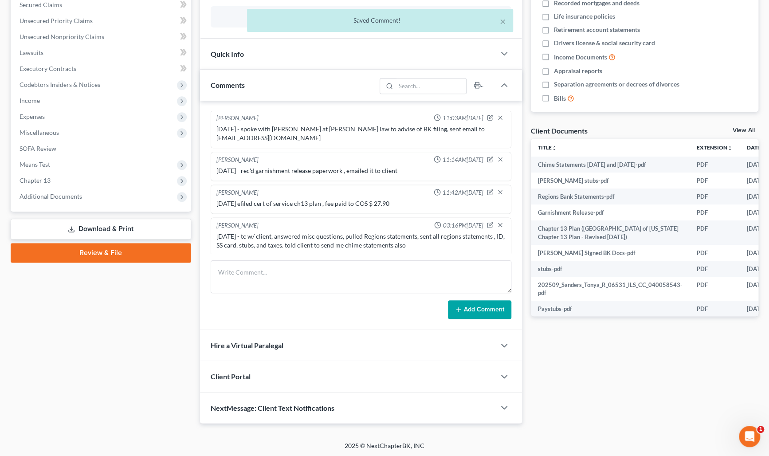
scroll to position [780, 0]
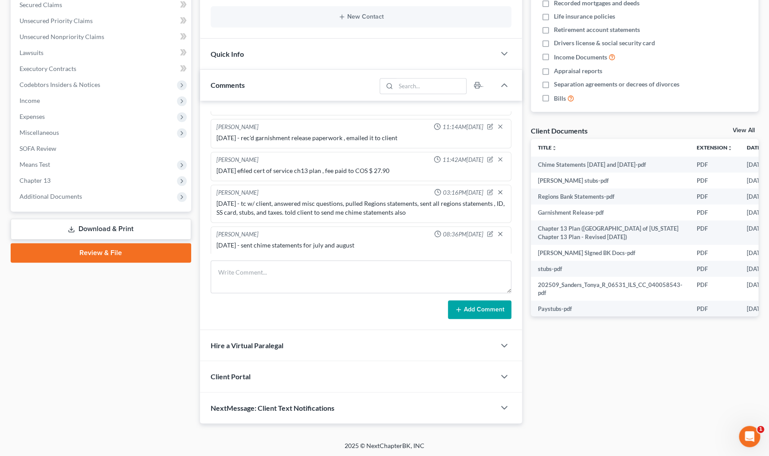
click at [524, 157] on div "Updates & News × [US_STATE] [GEOGRAPHIC_DATA] Notes Take a look at NextChapter'…" at bounding box center [361, 151] width 331 height 546
click at [35, 179] on span "Chapter 13" at bounding box center [35, 181] width 31 height 8
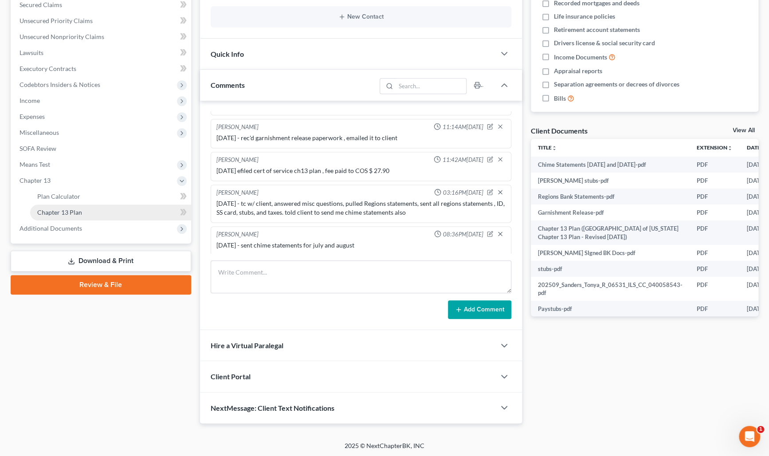
click at [114, 212] on link "Chapter 13 Plan" at bounding box center [110, 213] width 161 height 16
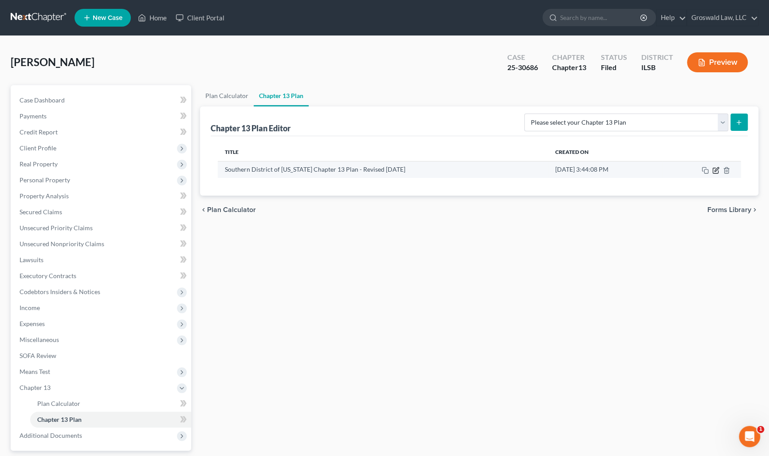
click at [663, 169] on icon "button" at bounding box center [716, 170] width 7 height 7
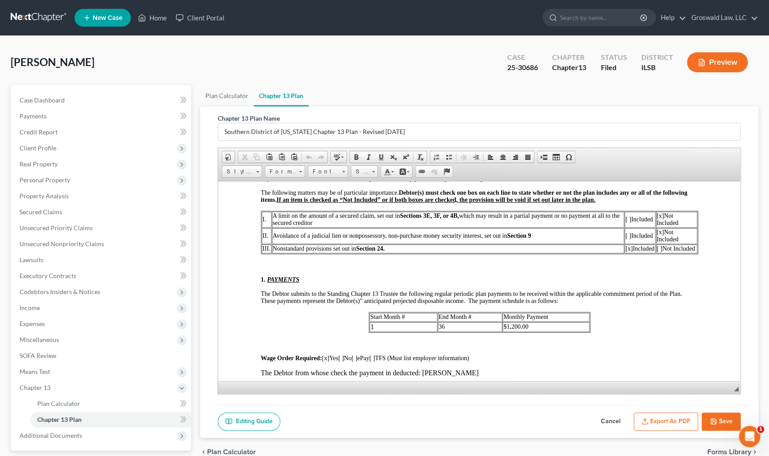
scroll to position [282, 0]
drag, startPoint x: 755, startPoint y: 220, endPoint x: 748, endPoint y: 230, distance: 11.9
click at [663, 220] on div "Chapter 13 Plan Name [GEOGRAPHIC_DATA] of [US_STATE] Chapter 13 Plan - Revised …" at bounding box center [479, 271] width 559 height 331
click at [612, 419] on button "Cancel" at bounding box center [610, 422] width 39 height 19
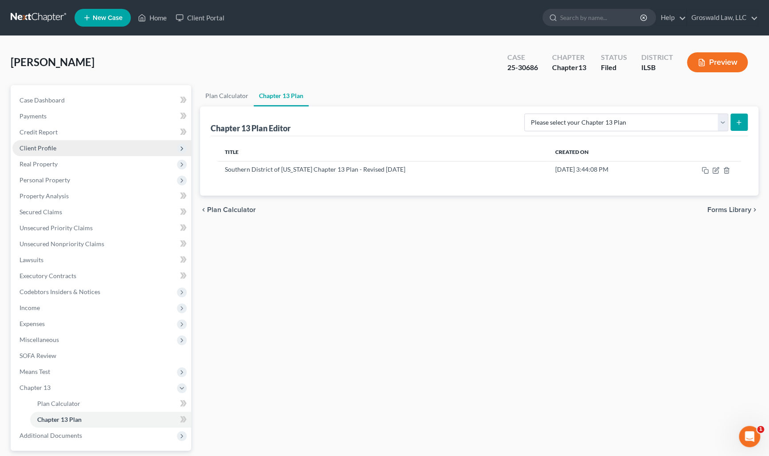
click at [58, 142] on span "Client Profile" at bounding box center [101, 148] width 179 height 16
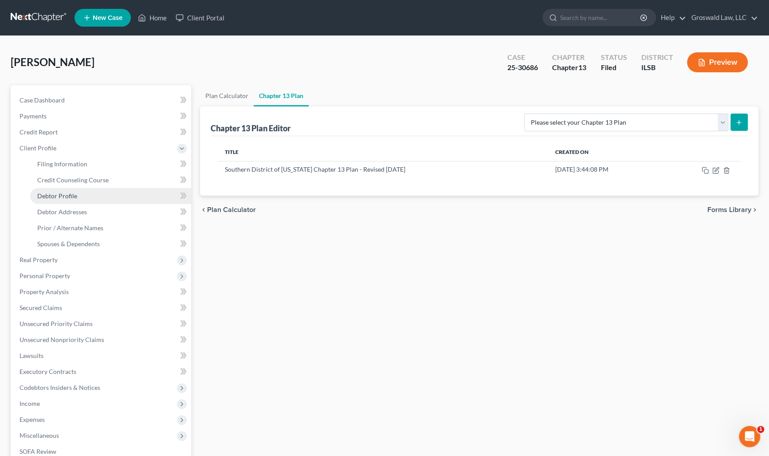
click at [73, 192] on span "Debtor Profile" at bounding box center [57, 196] width 40 height 8
select select "0"
select select "4"
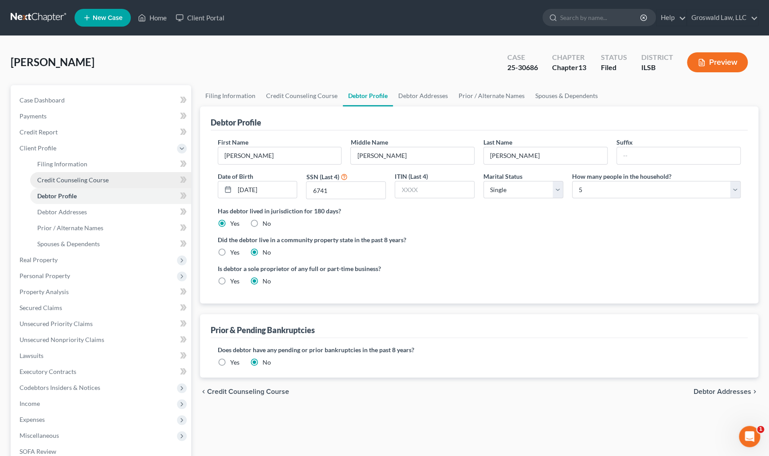
radio input "true"
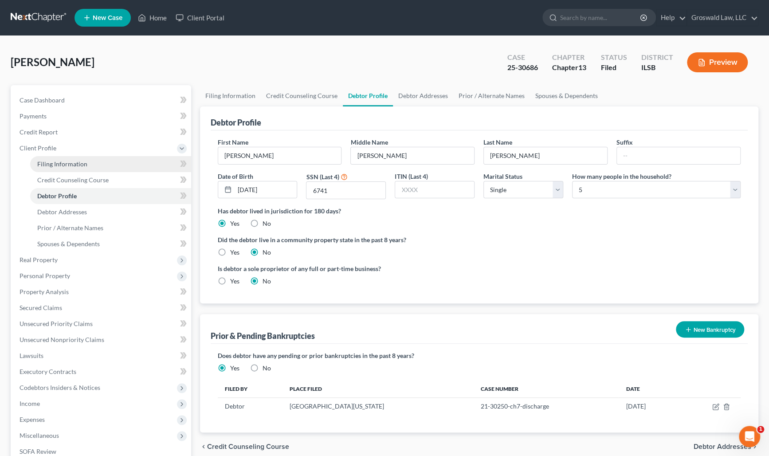
click at [75, 164] on span "Filing Information" at bounding box center [62, 164] width 50 height 8
select select "1"
select select "0"
select select "3"
select select "14"
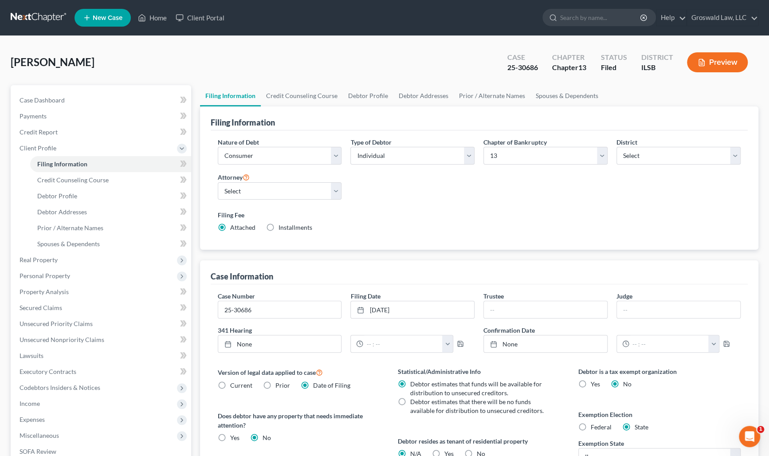
drag, startPoint x: 719, startPoint y: 390, endPoint x: 555, endPoint y: 331, distance: 174.3
click at [663, 390] on div "Debtor is a tax exempt organization Yes No Exemption Election Federal State Exe…" at bounding box center [660, 445] width 181 height 156
drag, startPoint x: 57, startPoint y: 98, endPoint x: 173, endPoint y: 98, distance: 115.8
click at [57, 98] on span "Case Dashboard" at bounding box center [42, 100] width 45 height 8
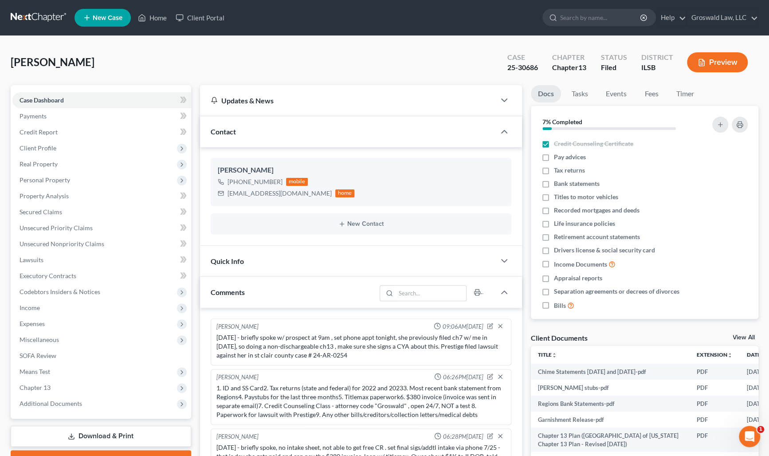
scroll to position [780, 0]
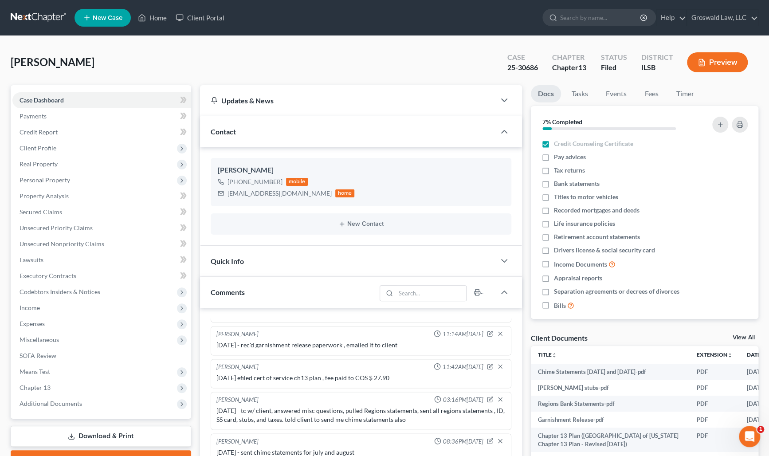
drag, startPoint x: 762, startPoint y: 270, endPoint x: 430, endPoint y: 142, distance: 355.6
click at [663, 267] on div "Docs Tasks Events Fees Timer 7% Completed Nothing here yet! Credit Counseling C…" at bounding box center [645, 358] width 236 height 546
drag, startPoint x: 235, startPoint y: 193, endPoint x: 273, endPoint y: 195, distance: 37.8
click at [221, 192] on div "[EMAIL_ADDRESS][DOMAIN_NAME] home" at bounding box center [286, 194] width 137 height 12
drag, startPoint x: 297, startPoint y: 192, endPoint x: 226, endPoint y: 193, distance: 71.4
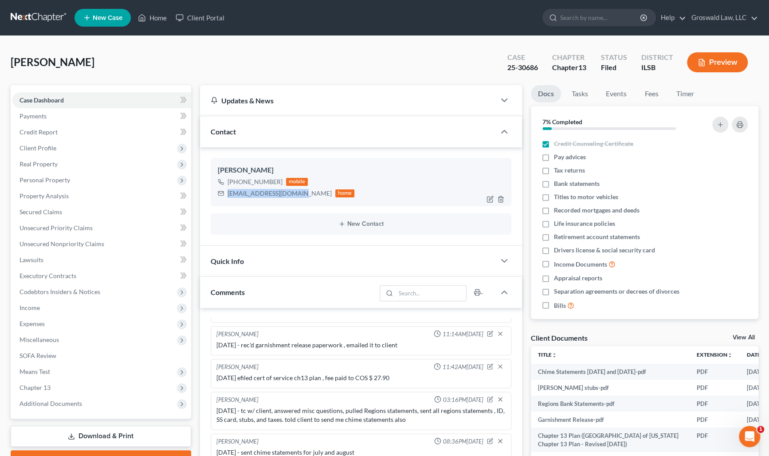
click at [226, 193] on div "[EMAIL_ADDRESS][DOMAIN_NAME] home" at bounding box center [286, 194] width 137 height 12
copy div "[EMAIL_ADDRESS][DOMAIN_NAME]"
drag, startPoint x: 763, startPoint y: 197, endPoint x: 485, endPoint y: 252, distance: 283.3
click at [663, 198] on div "[PERSON_NAME] Upgraded Case 25-30686 Chapter Chapter 13 Status Filed District I…" at bounding box center [384, 342] width 769 height 613
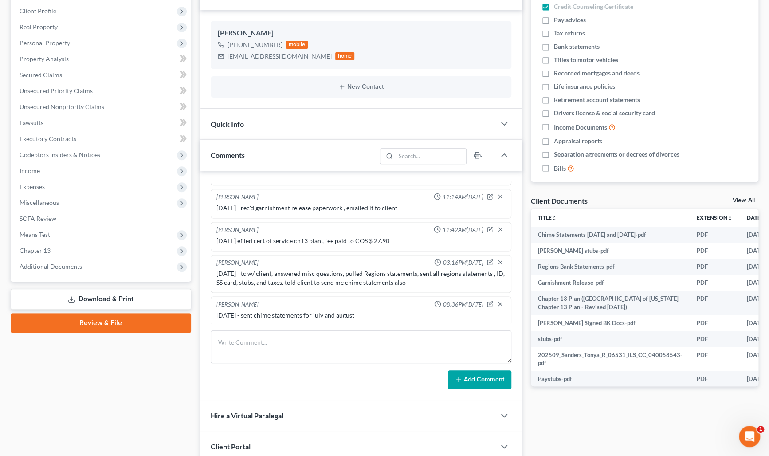
scroll to position [207, 0]
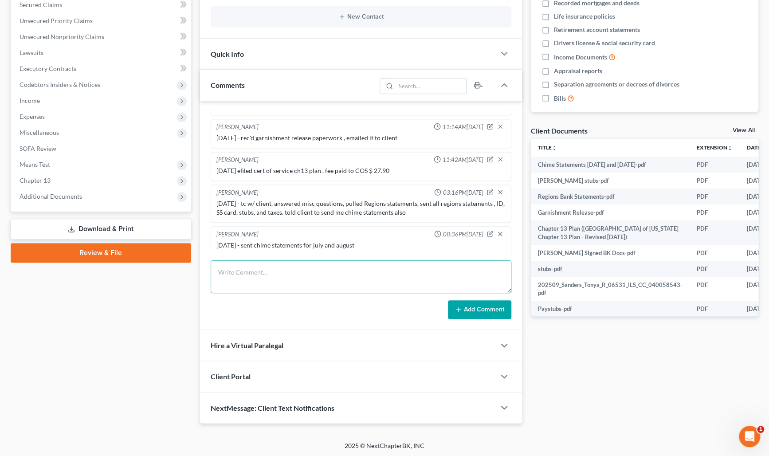
click at [329, 271] on textarea at bounding box center [361, 276] width 301 height 33
type textarea "[DATE] - emailed client 341 info"
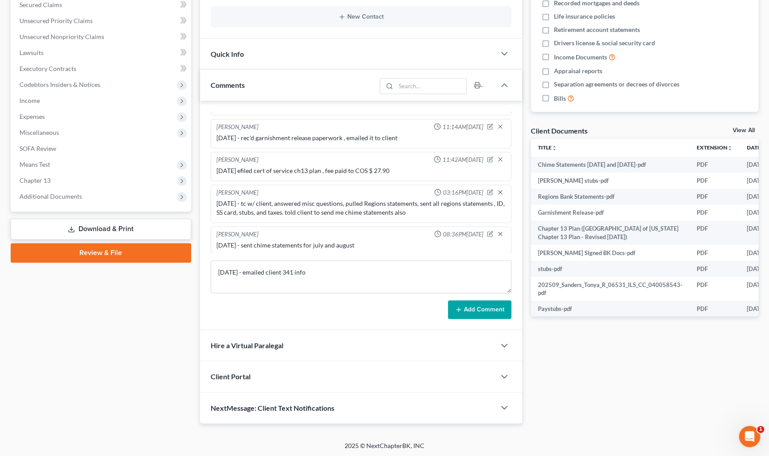
click at [488, 306] on button "Add Comment" at bounding box center [479, 309] width 63 height 19
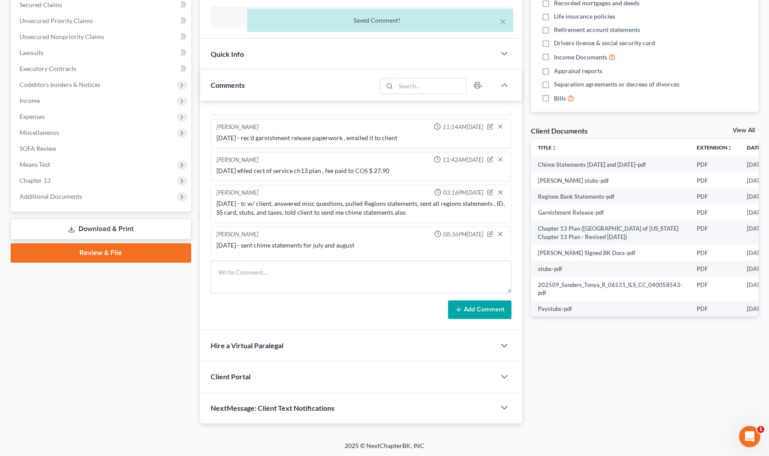
scroll to position [812, 0]
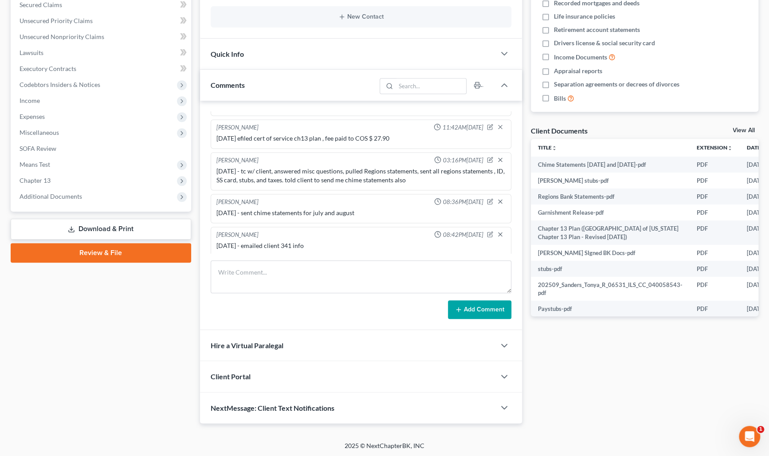
drag, startPoint x: 725, startPoint y: 373, endPoint x: 411, endPoint y: 33, distance: 462.2
click at [663, 373] on div "Docs Tasks Events Fees Timer 7% Completed Nothing here yet! Credit Counseling C…" at bounding box center [645, 151] width 236 height 546
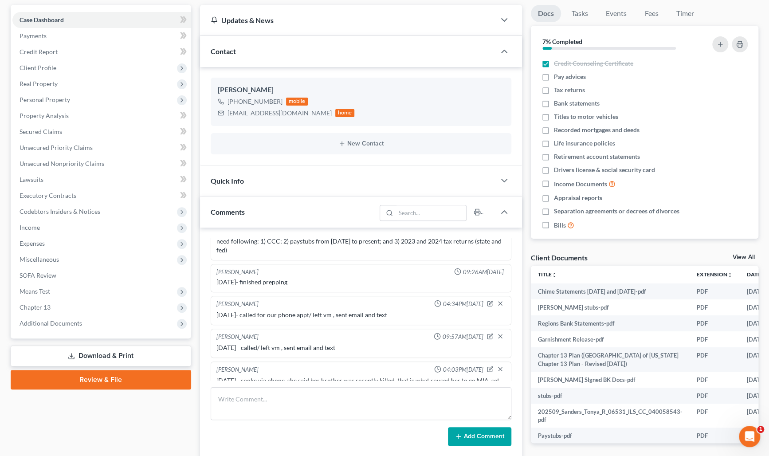
scroll to position [0, 0]
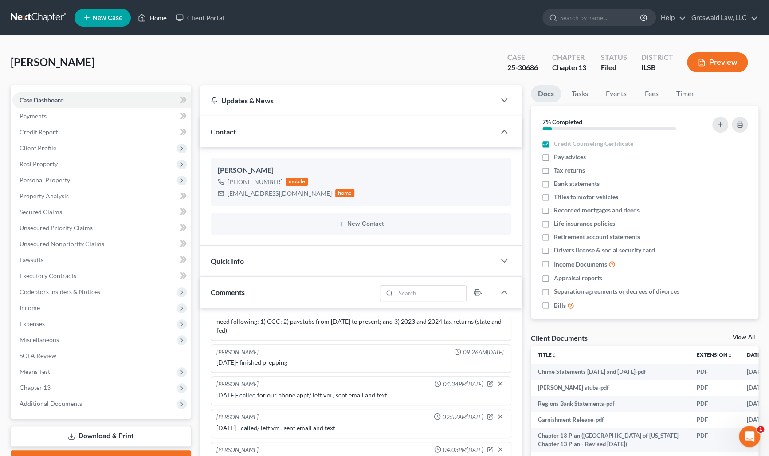
drag, startPoint x: 158, startPoint y: 13, endPoint x: 252, endPoint y: 22, distance: 94.0
click at [158, 13] on link "Home" at bounding box center [153, 18] width 38 height 16
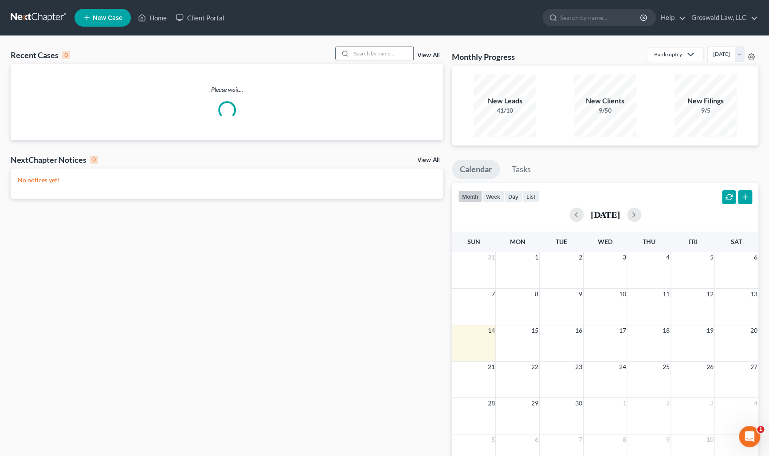
click at [376, 54] on input "search" at bounding box center [382, 53] width 62 height 13
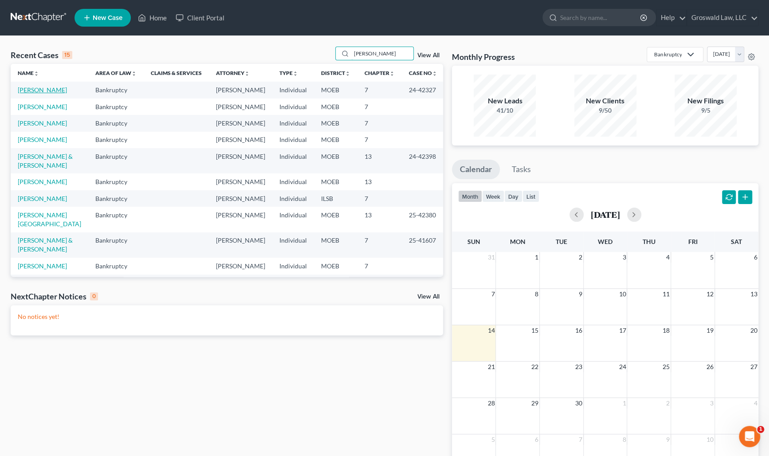
type input "[PERSON_NAME]"
click at [57, 93] on link "[PERSON_NAME]" at bounding box center [42, 90] width 49 height 8
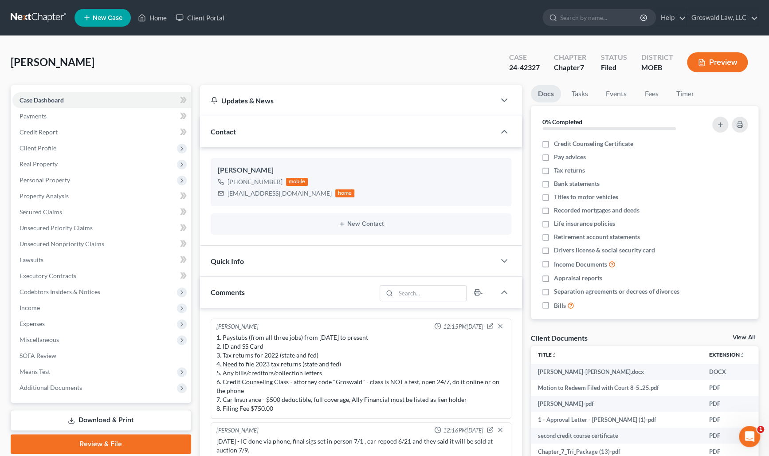
scroll to position [1324, 0]
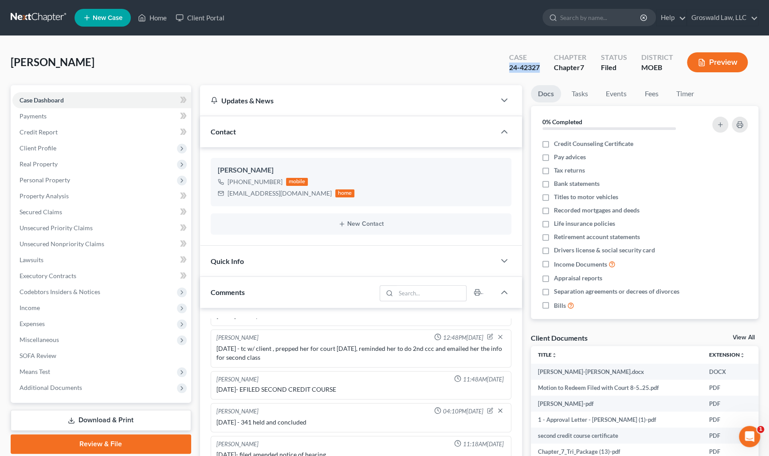
drag, startPoint x: 542, startPoint y: 71, endPoint x: 498, endPoint y: 63, distance: 44.6
click at [500, 71] on div "Case 24-42327 Chapter Chapter 7 Status Filed District MOEB Preview" at bounding box center [629, 63] width 260 height 32
copy div "24-42327"
click at [147, 19] on link "Home" at bounding box center [153, 18] width 38 height 16
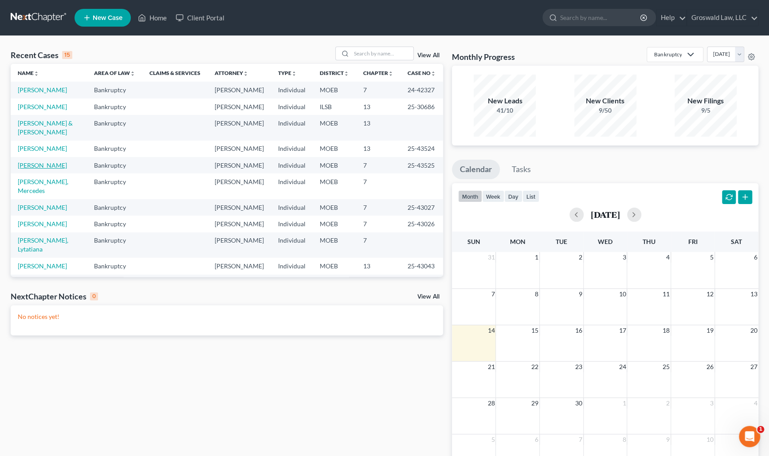
click at [39, 169] on link "[PERSON_NAME]" at bounding box center [42, 166] width 49 height 8
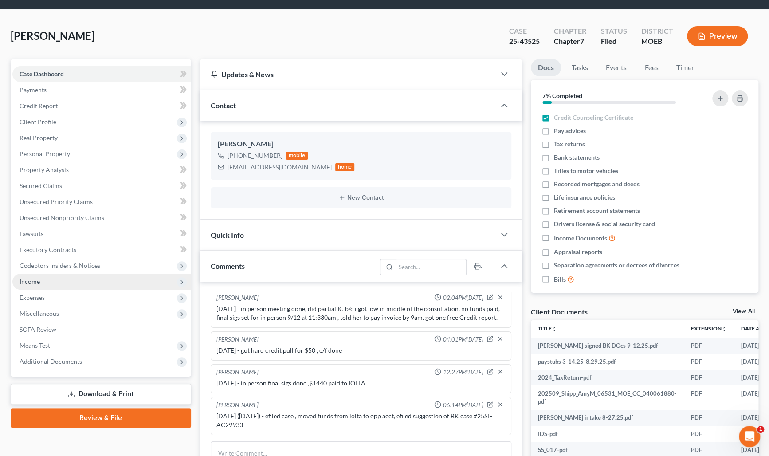
scroll to position [40, 0]
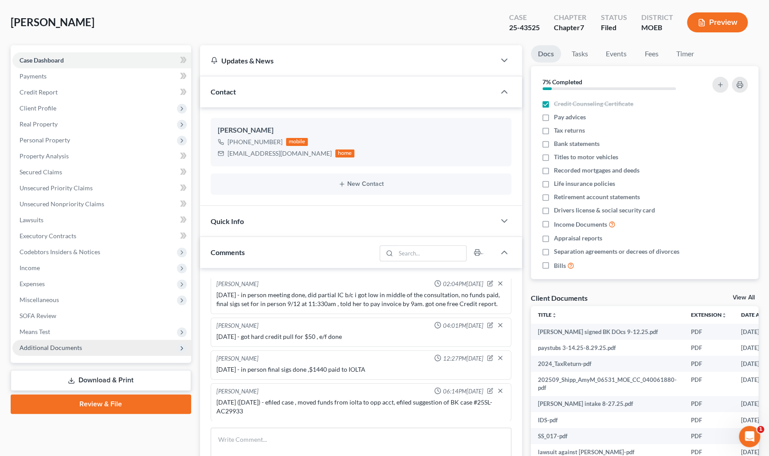
click at [67, 344] on span "Additional Documents" at bounding box center [51, 348] width 63 height 8
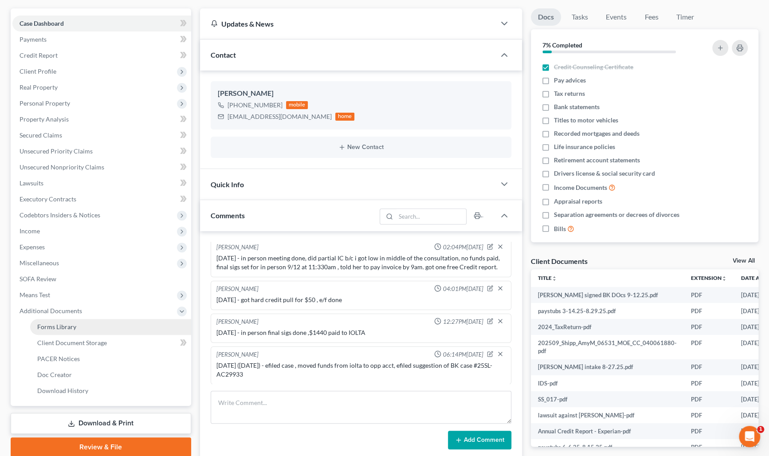
scroll to position [80, 0]
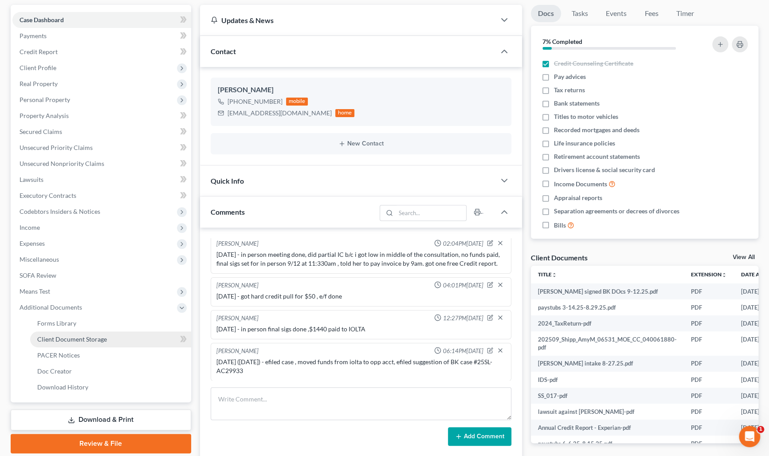
click at [106, 336] on span "Client Document Storage" at bounding box center [72, 339] width 70 height 8
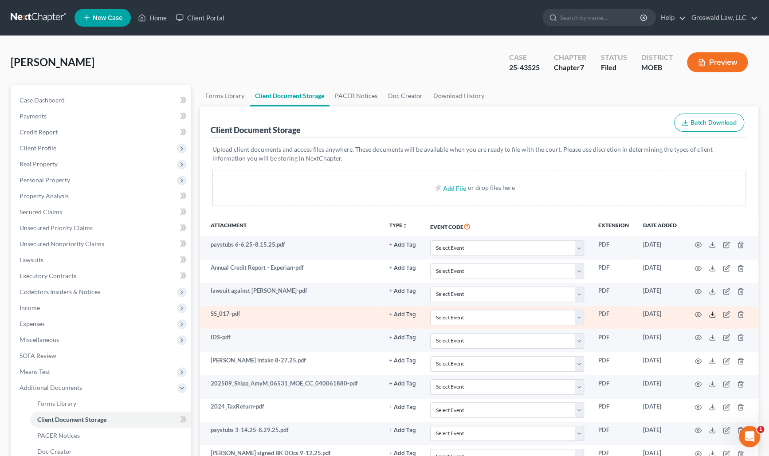
drag, startPoint x: 709, startPoint y: 313, endPoint x: 714, endPoint y: 309, distance: 6.9
click at [663, 313] on icon at bounding box center [712, 314] width 7 height 7
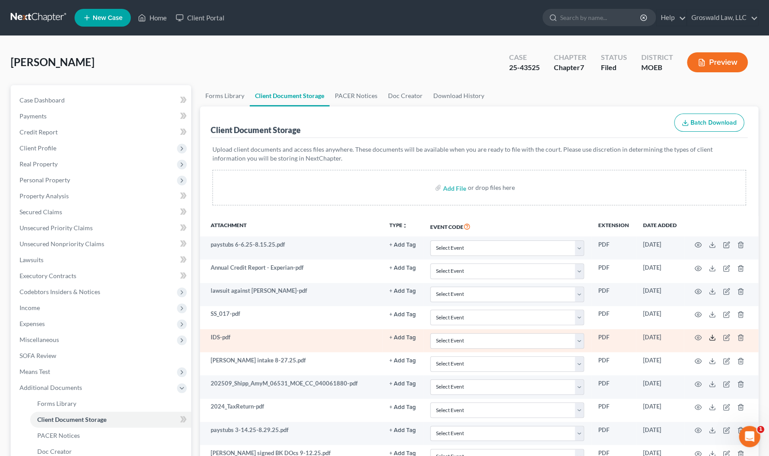
click at [663, 336] on icon at bounding box center [712, 337] width 7 height 7
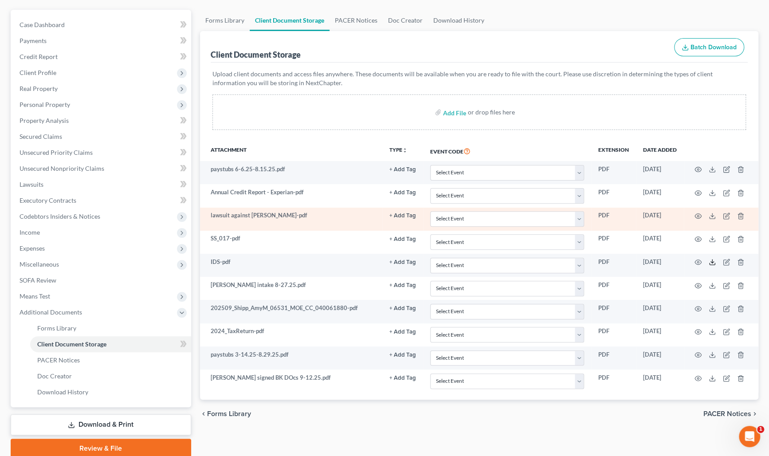
scroll to position [80, 0]
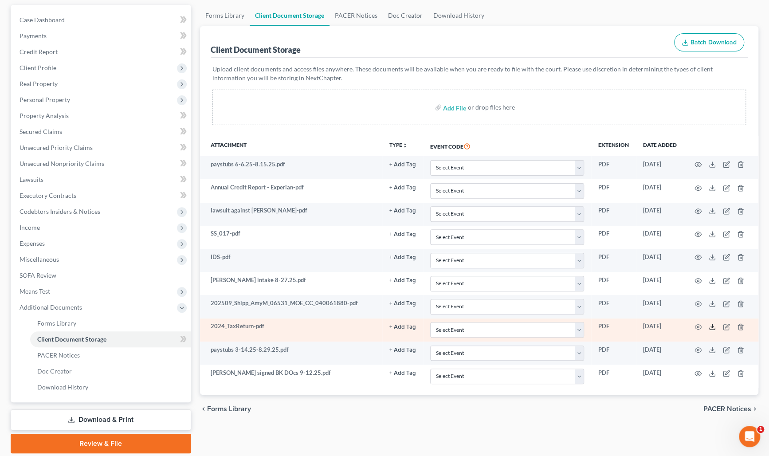
click at [663, 324] on icon at bounding box center [712, 326] width 7 height 7
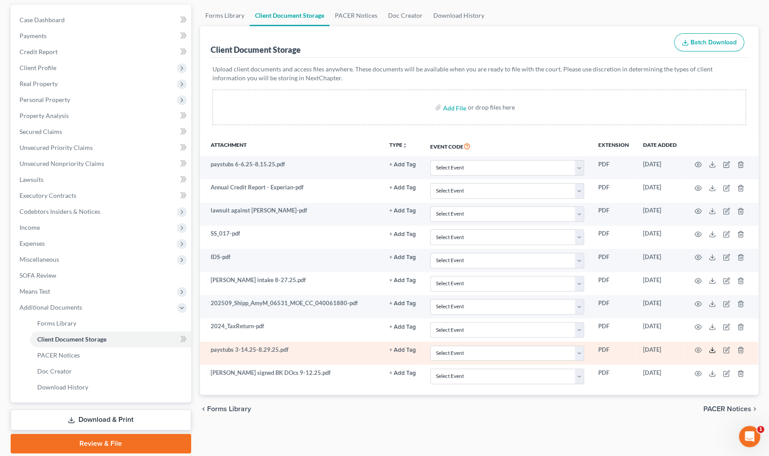
click at [663, 351] on icon at bounding box center [712, 350] width 7 height 7
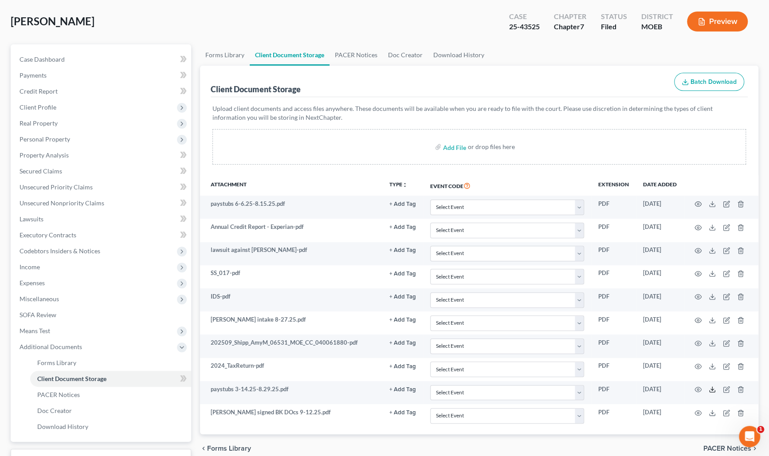
scroll to position [0, 0]
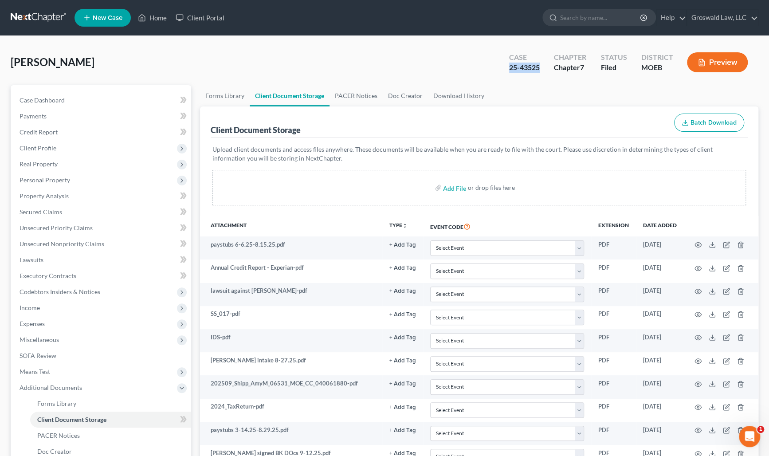
drag, startPoint x: 503, startPoint y: 70, endPoint x: 544, endPoint y: 63, distance: 41.9
click at [542, 67] on div "Case 25-43525" at bounding box center [524, 63] width 45 height 26
copy div "25-43525"
click at [84, 95] on link "Case Dashboard" at bounding box center [101, 100] width 179 height 16
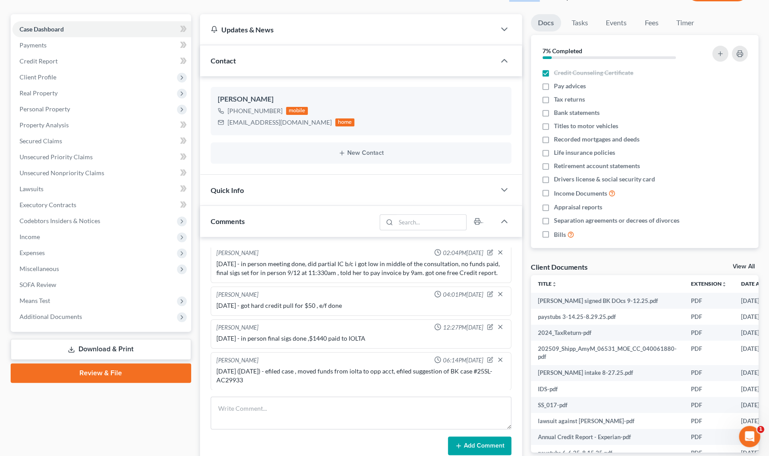
scroll to position [201, 0]
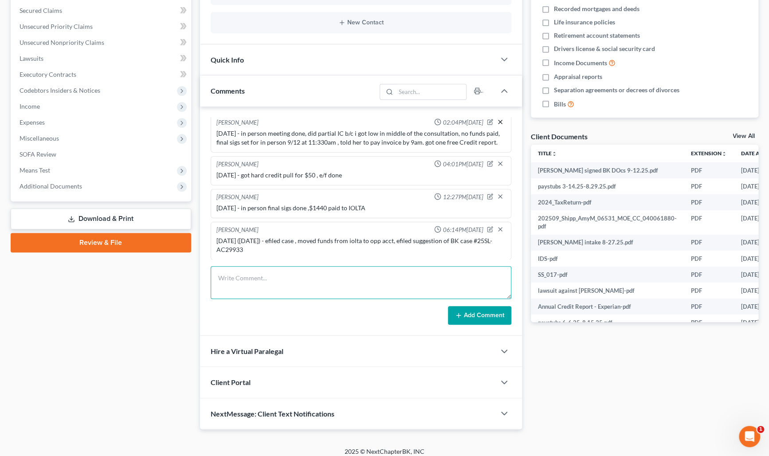
drag, startPoint x: 314, startPoint y: 292, endPoint x: 492, endPoint y: 118, distance: 249.4
click at [316, 290] on textarea at bounding box center [361, 282] width 301 height 33
type textarea "[DATE] - sent [PERSON_NAME] ID, SS card, stubs, taxes"
click at [492, 312] on button "Add Comment" at bounding box center [479, 315] width 63 height 19
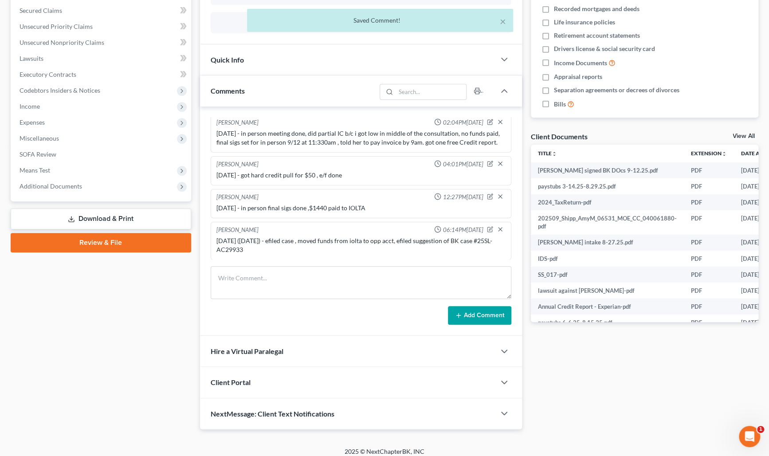
scroll to position [104, 0]
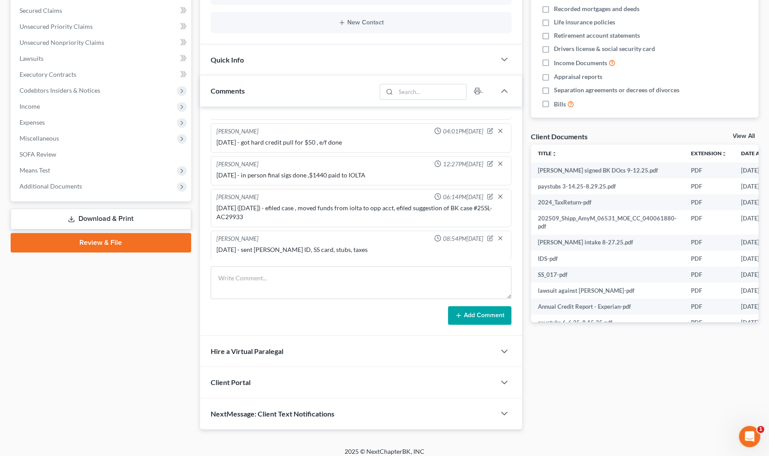
drag, startPoint x: 623, startPoint y: 393, endPoint x: 615, endPoint y: 380, distance: 15.8
click at [623, 393] on div "Docs Tasks Events Fees Timer 7% Completed Nothing here yet! Credit Counseling C…" at bounding box center [645, 157] width 236 height 546
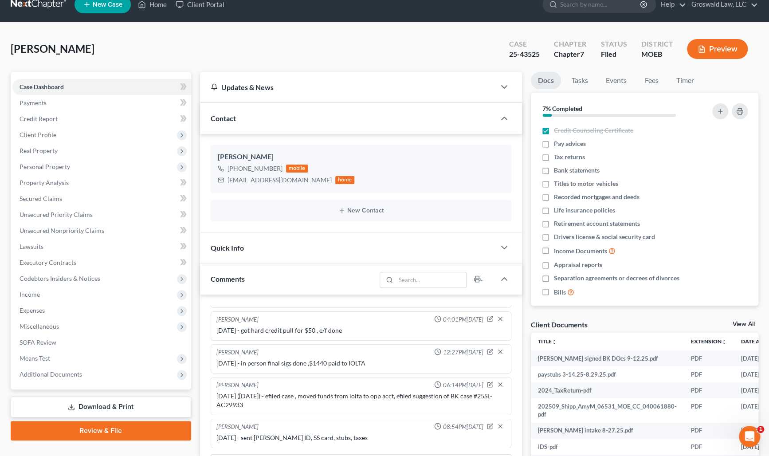
scroll to position [0, 0]
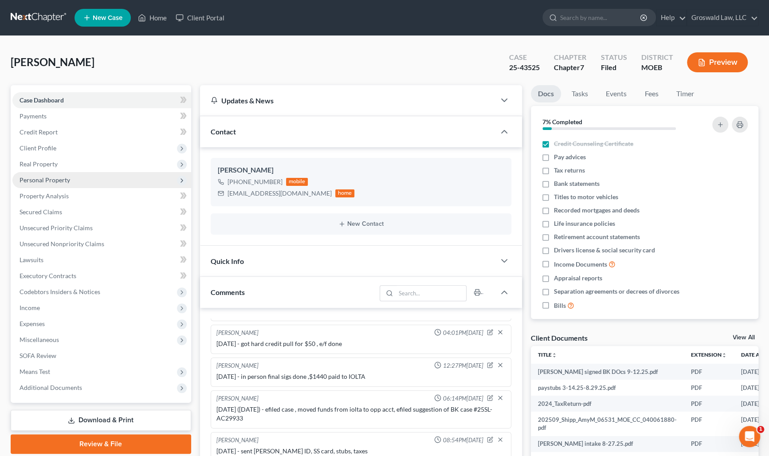
click at [41, 177] on span "Personal Property" at bounding box center [45, 180] width 51 height 8
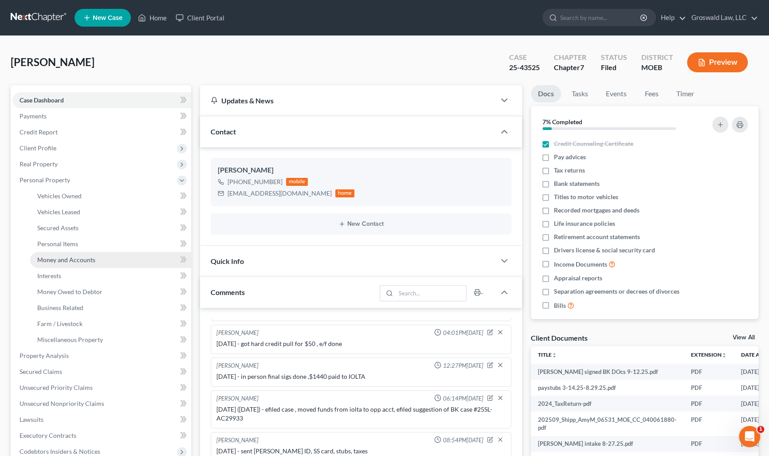
click at [78, 262] on span "Money and Accounts" at bounding box center [66, 260] width 58 height 8
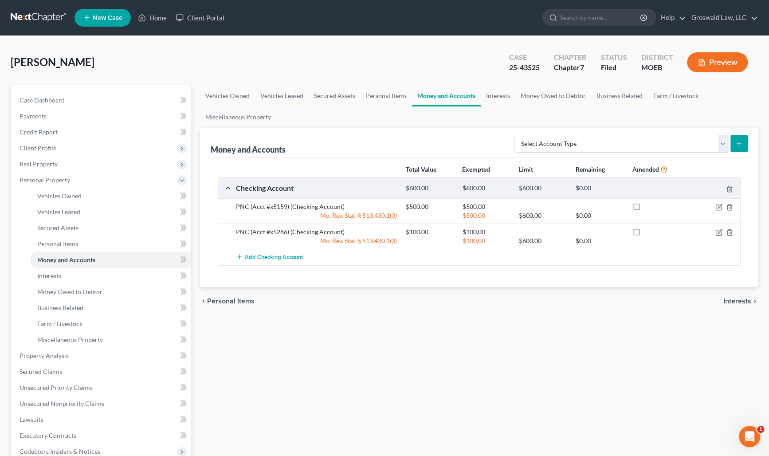
click at [562, 324] on div "Vehicles Owned Vehicles Leased Secured Assets Personal Items Money and Accounts…" at bounding box center [480, 349] width 568 height 528
drag, startPoint x: 577, startPoint y: 332, endPoint x: 473, endPoint y: 252, distance: 130.9
click at [576, 331] on div "Vehicles Owned Vehicles Leased Secured Assets Personal Items Money and Accounts…" at bounding box center [480, 349] width 568 height 528
drag, startPoint x: 66, startPoint y: 97, endPoint x: 95, endPoint y: 108, distance: 30.3
click at [66, 97] on link "Case Dashboard" at bounding box center [101, 100] width 179 height 16
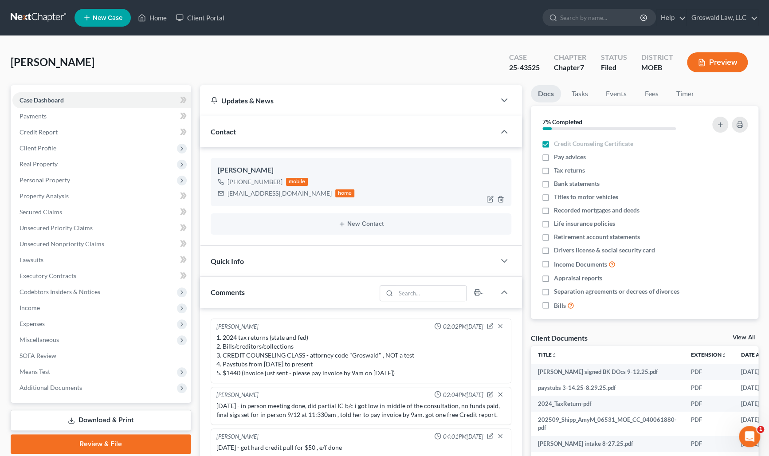
scroll to position [104, 0]
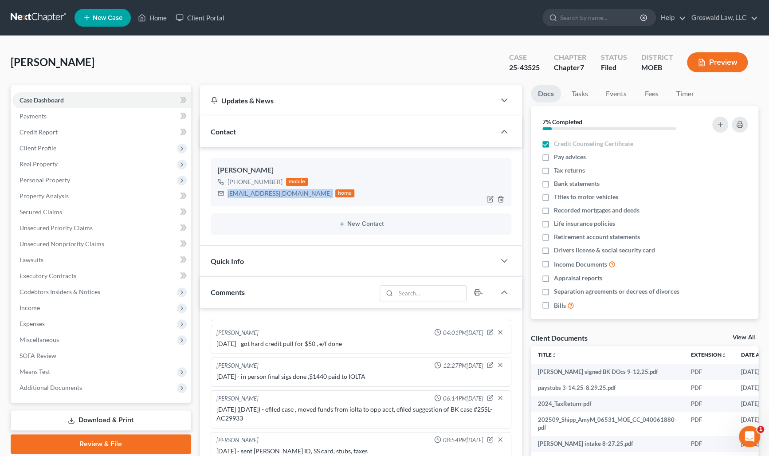
drag, startPoint x: 281, startPoint y: 194, endPoint x: 244, endPoint y: 190, distance: 38.0
click at [226, 199] on div "[PERSON_NAME] [PHONE_NUMBER] mobile [EMAIL_ADDRESS][DOMAIN_NAME] home" at bounding box center [361, 182] width 301 height 48
drag, startPoint x: 524, startPoint y: 409, endPoint x: 461, endPoint y: 378, distance: 70.0
click at [524, 409] on div "Updates & News × [US_STATE] [GEOGRAPHIC_DATA] Notes: Take a look at NextChapter…" at bounding box center [361, 358] width 331 height 546
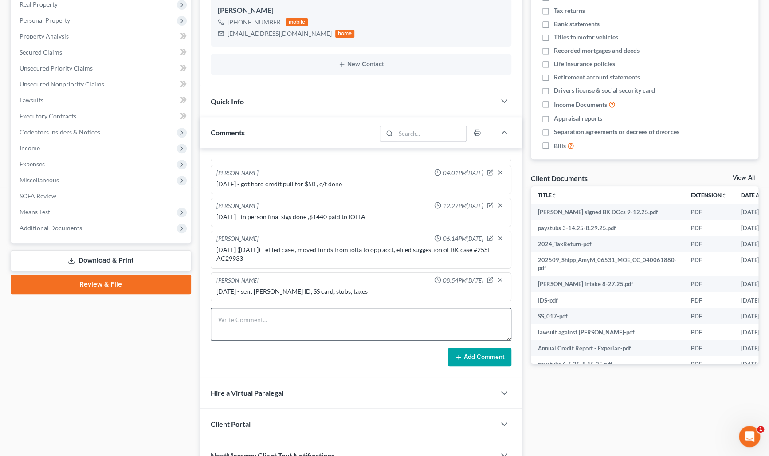
scroll to position [161, 0]
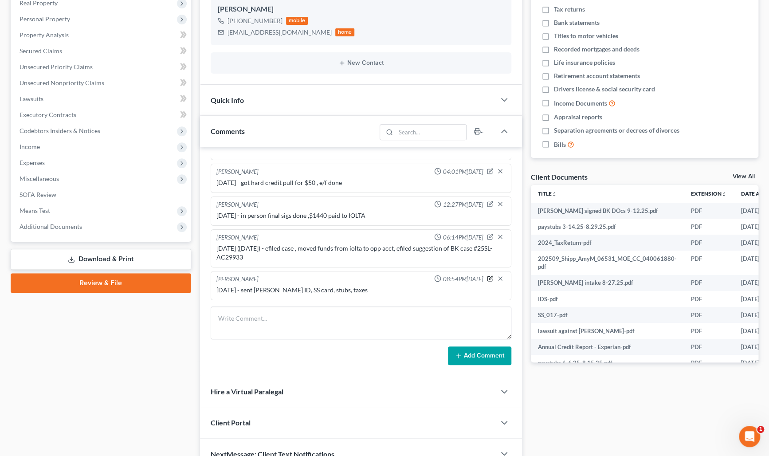
click at [487, 277] on icon "button" at bounding box center [490, 279] width 6 height 6
drag, startPoint x: 424, startPoint y: 292, endPoint x: 429, endPoint y: 289, distance: 5.6
click at [424, 292] on textarea "[DATE] - sent [PERSON_NAME] ID, SS card, stubs, taxes" at bounding box center [361, 302] width 289 height 33
type textarea "[DATE] - sent [PERSON_NAME] ID, SS card, stubs, taxes + emailed 341 info to cli…"
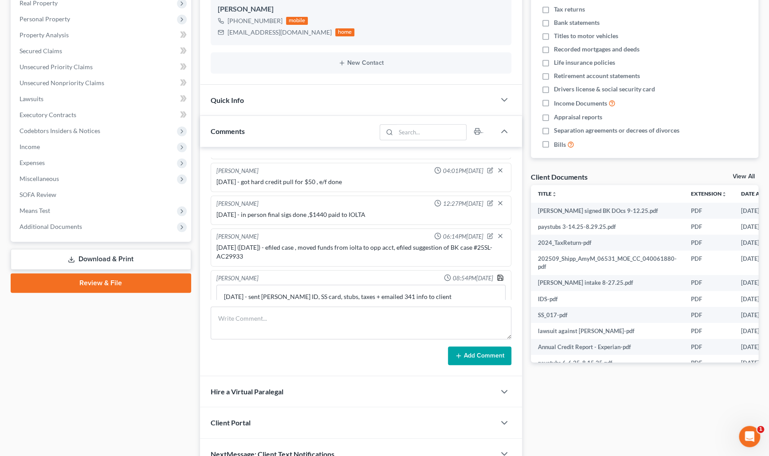
click at [497, 275] on icon "button" at bounding box center [500, 277] width 7 height 7
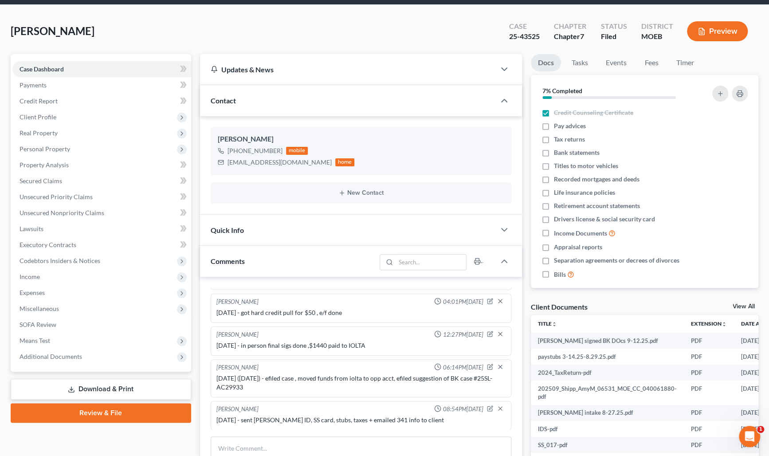
scroll to position [0, 0]
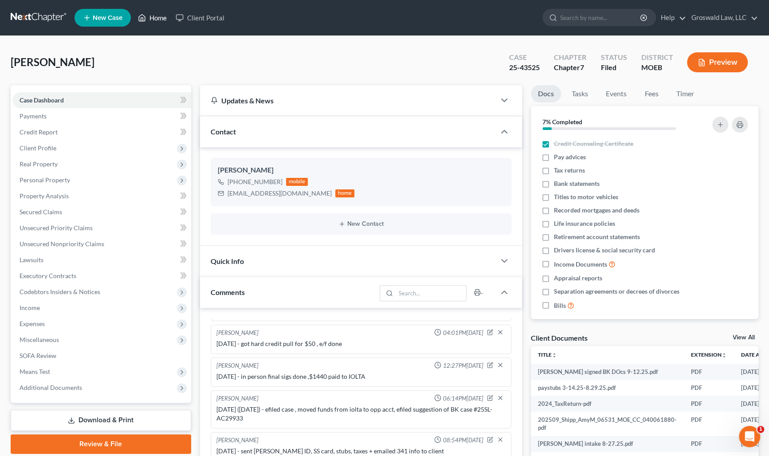
click at [164, 20] on link "Home" at bounding box center [153, 18] width 38 height 16
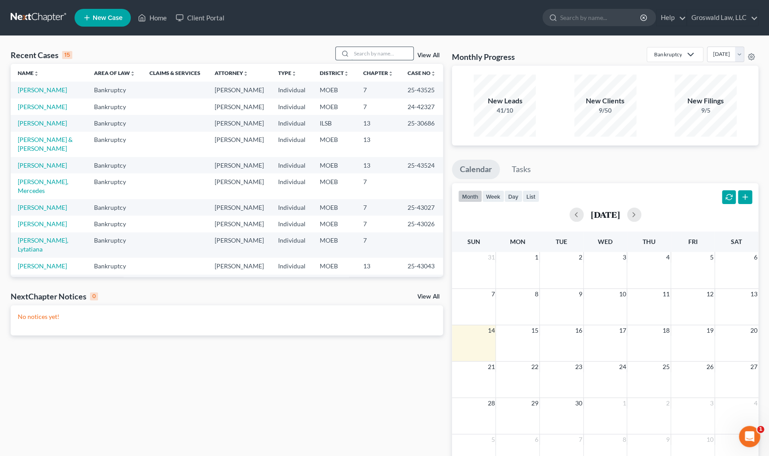
click at [373, 48] on input "search" at bounding box center [382, 53] width 62 height 13
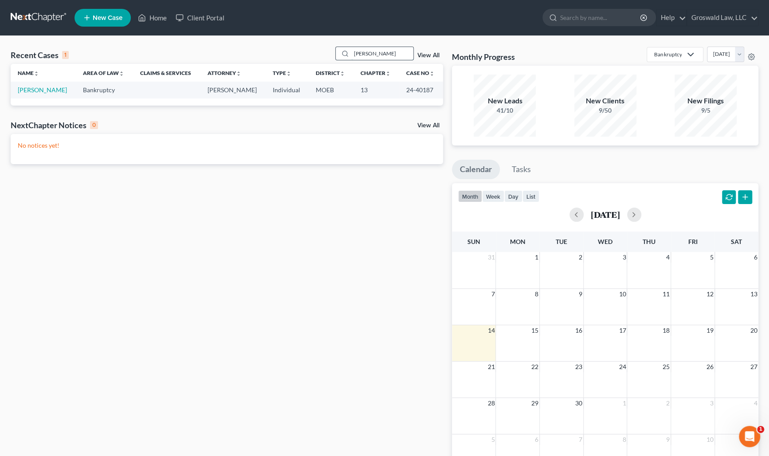
type input "[PERSON_NAME]"
click at [50, 92] on link "[PERSON_NAME]" at bounding box center [42, 90] width 49 height 8
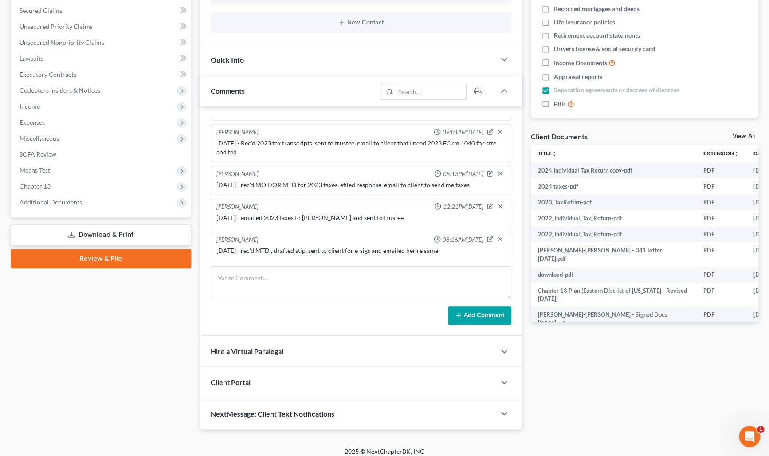
scroll to position [207, 0]
